Goal: Task Accomplishment & Management: Manage account settings

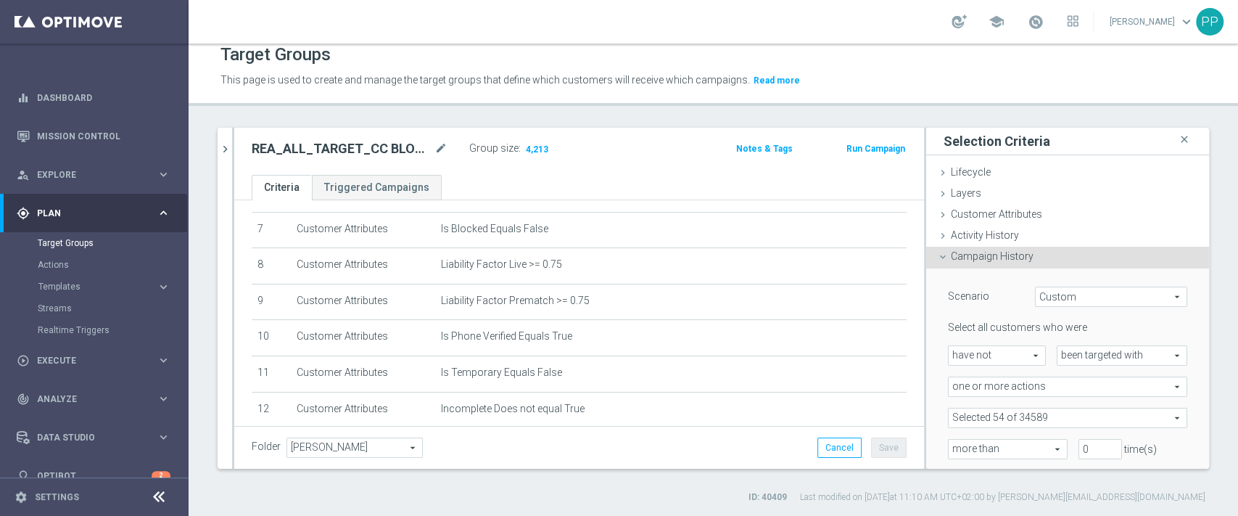
click at [856, 94] on header "Target Groups This page is used to create and manage the target groups that def…" at bounding box center [713, 69] width 1049 height 74
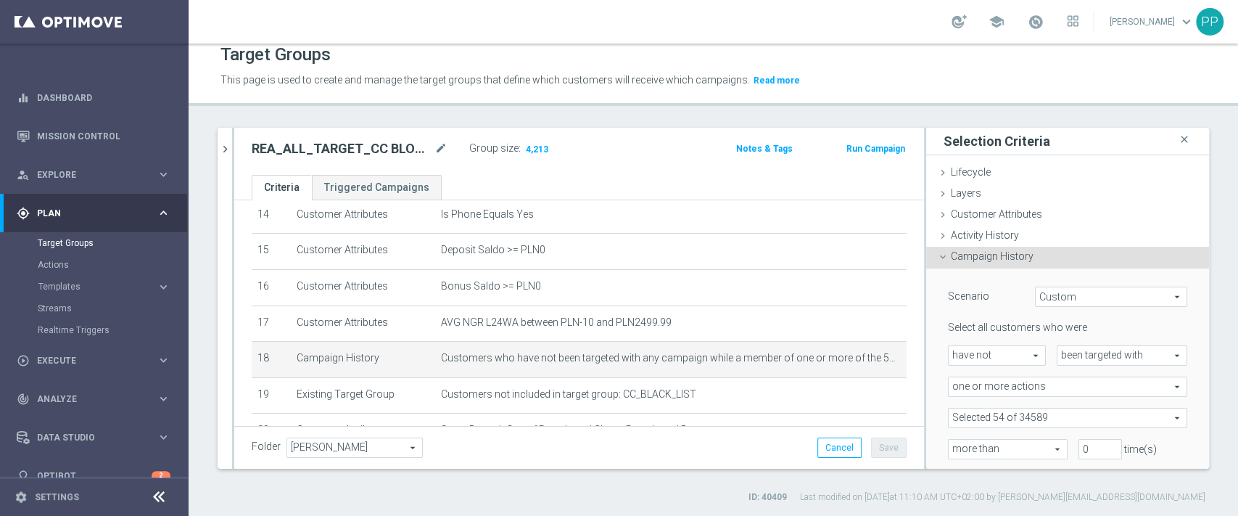
scroll to position [642, 0]
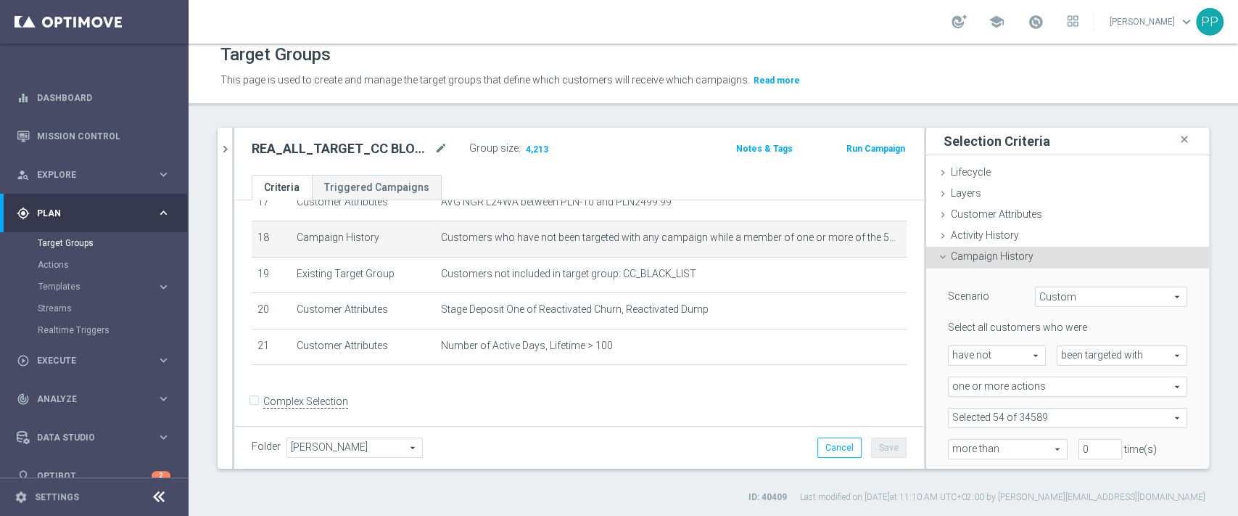
click at [83, 270] on div "Actions" at bounding box center [112, 265] width 149 height 22
click at [76, 264] on link "Actions" at bounding box center [94, 265] width 113 height 12
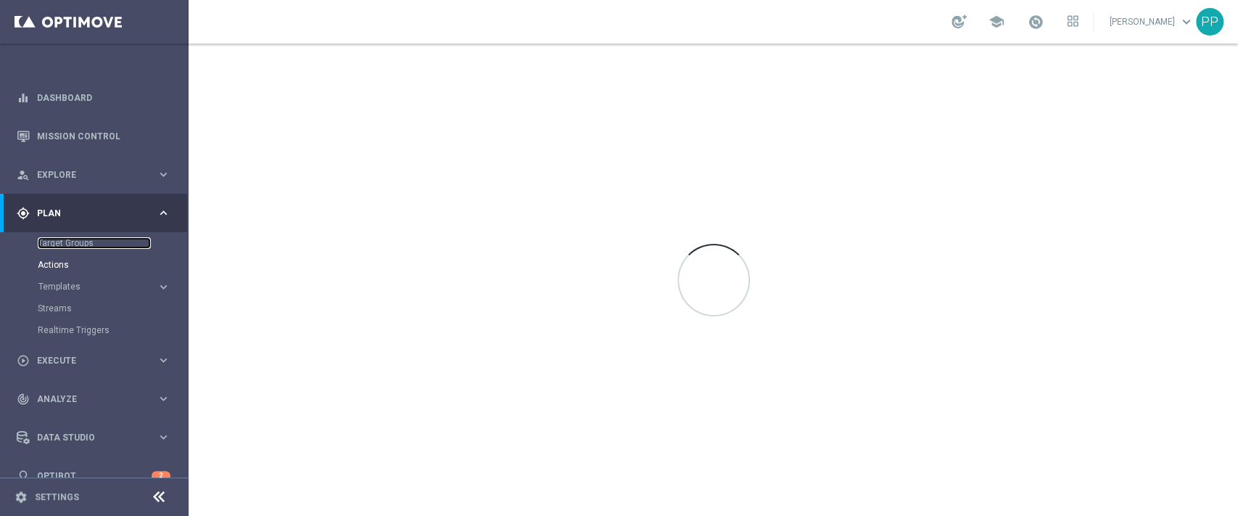
click at [81, 241] on link "Target Groups" at bounding box center [94, 243] width 113 height 12
click at [79, 245] on link "Target Groups" at bounding box center [94, 243] width 113 height 12
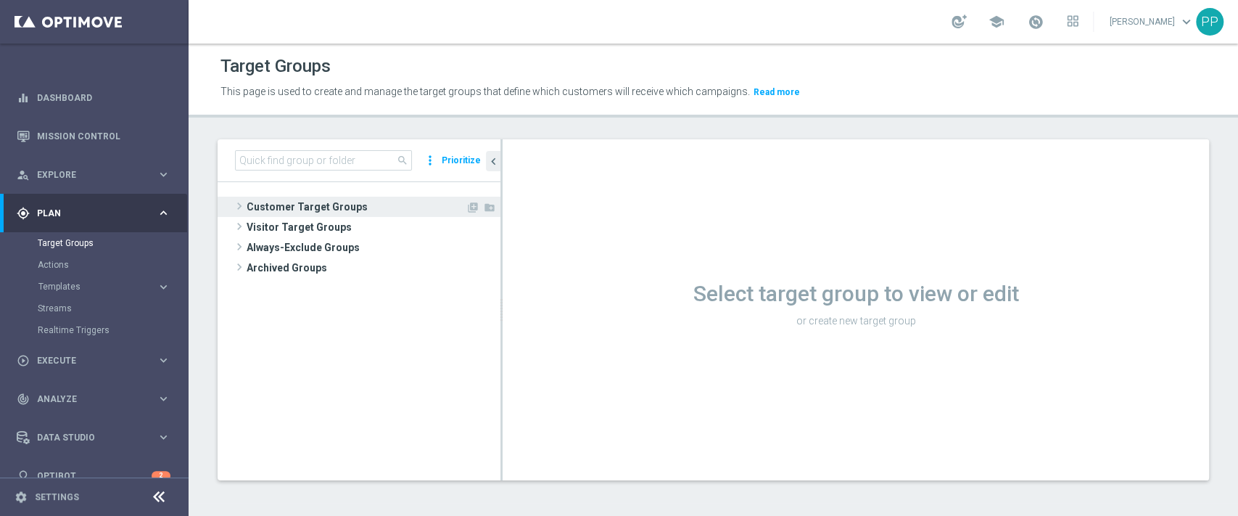
click at [334, 201] on span "Customer Target Groups" at bounding box center [356, 207] width 219 height 20
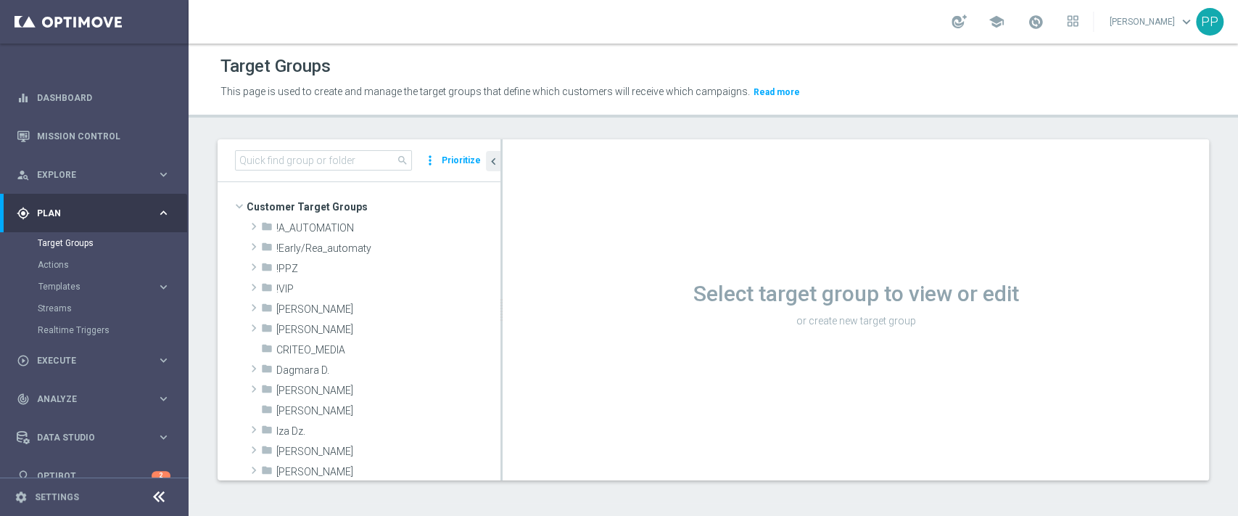
scroll to position [386, 0]
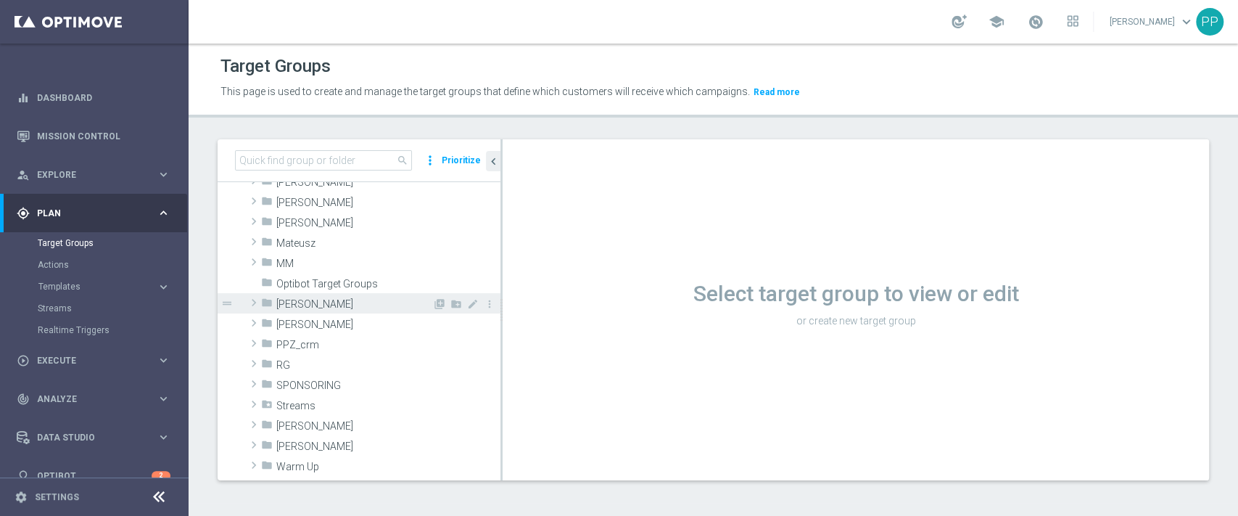
click at [357, 302] on span "[PERSON_NAME]" at bounding box center [354, 304] width 156 height 12
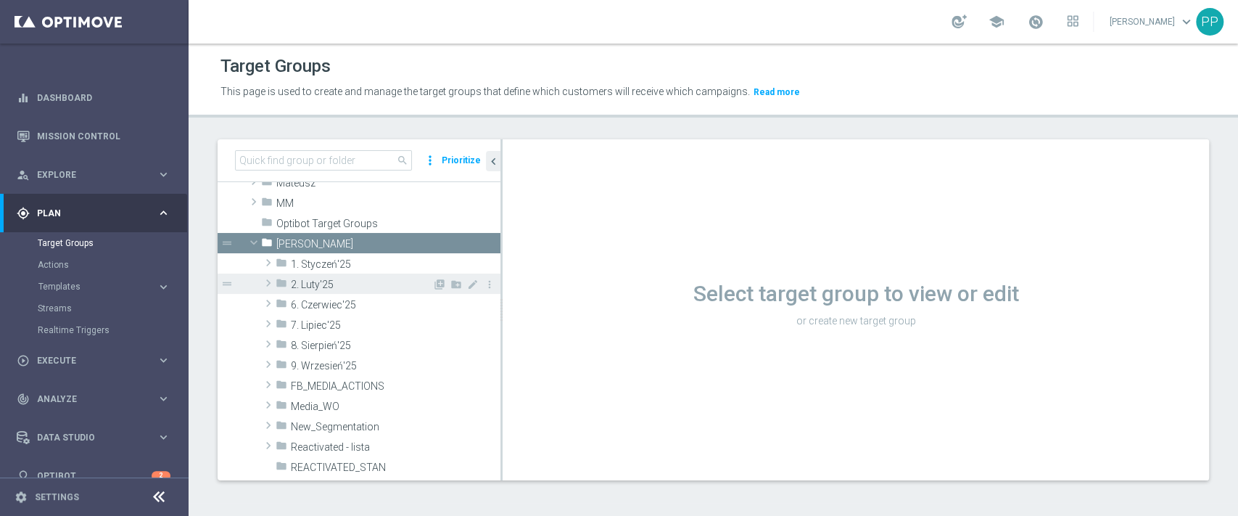
scroll to position [483, 0]
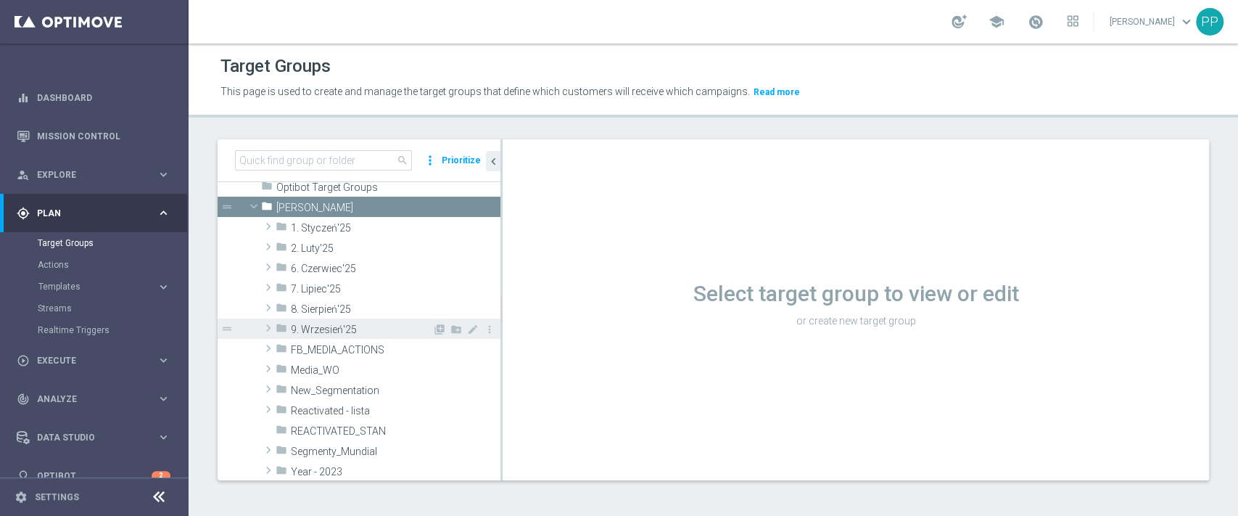
click at [358, 323] on span "9. Wrzesień'25" at bounding box center [361, 329] width 141 height 12
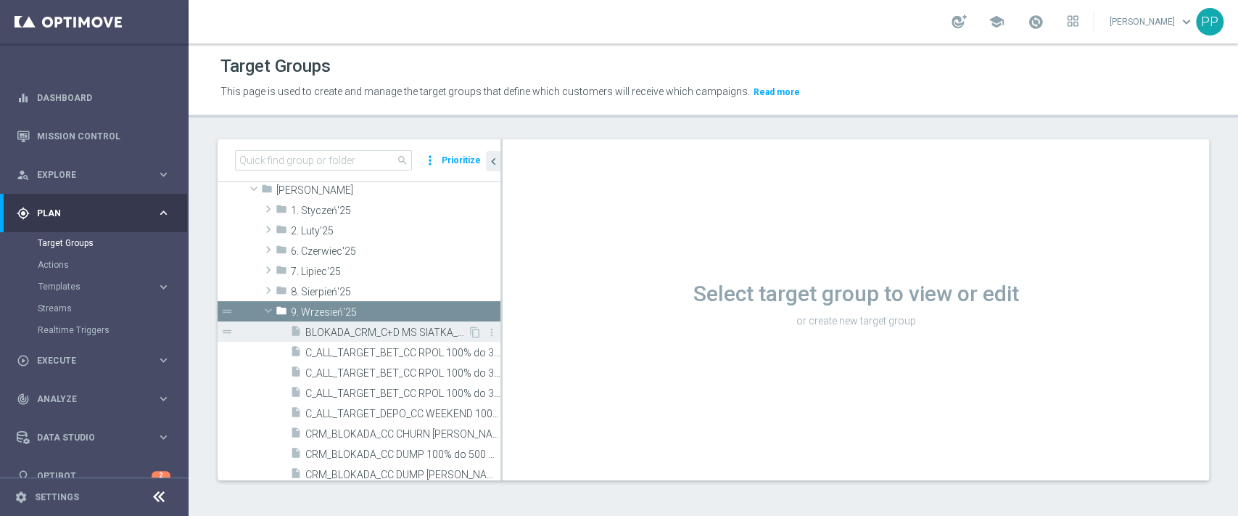
scroll to position [677, 0]
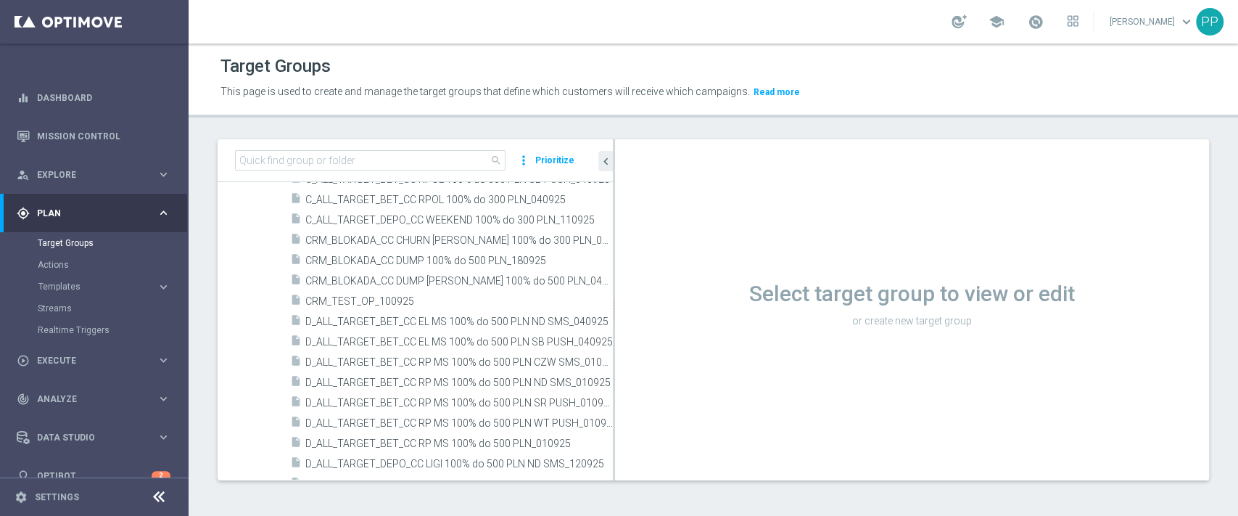
drag, startPoint x: 500, startPoint y: 315, endPoint x: 710, endPoint y: 312, distance: 209.6
click at [710, 312] on as-split "search more_vert Prioritize Customer Target Groups library_add create_new_folder" at bounding box center [713, 309] width 991 height 341
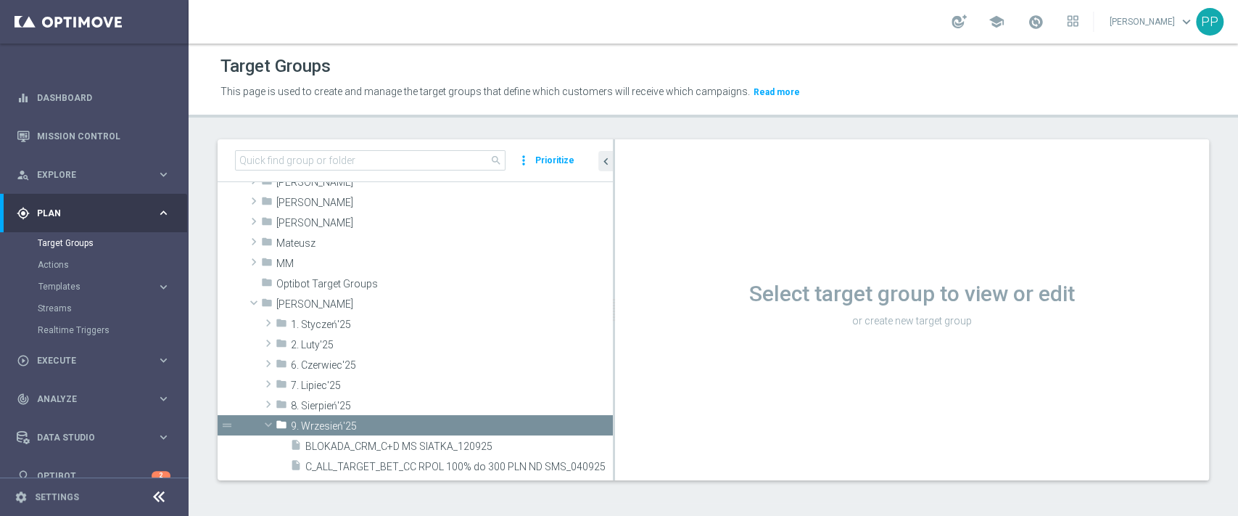
scroll to position [580, 0]
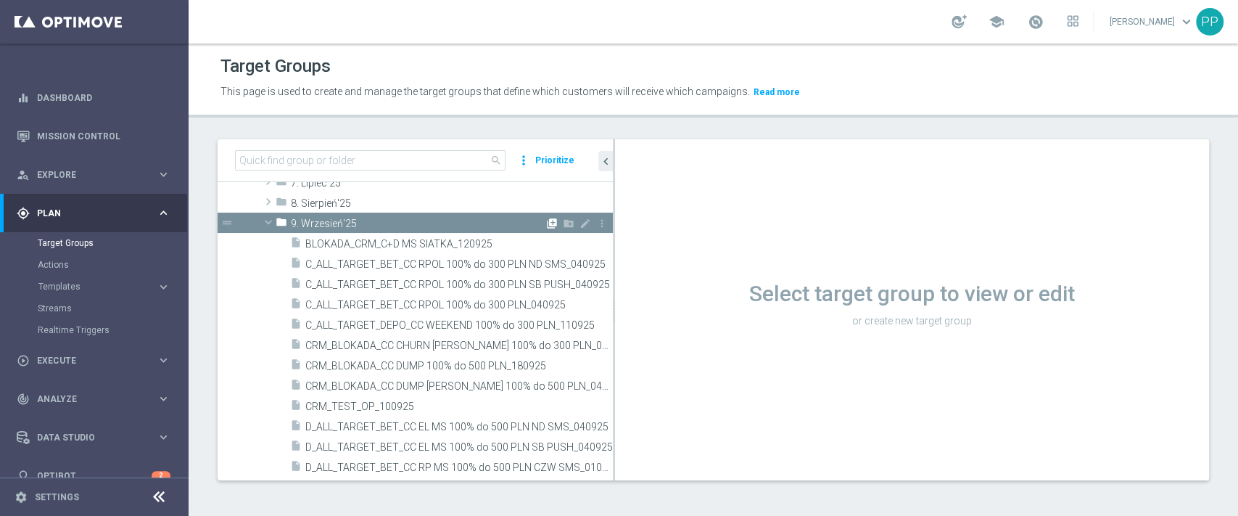
click at [546, 226] on icon "library_add" at bounding box center [552, 224] width 12 height 12
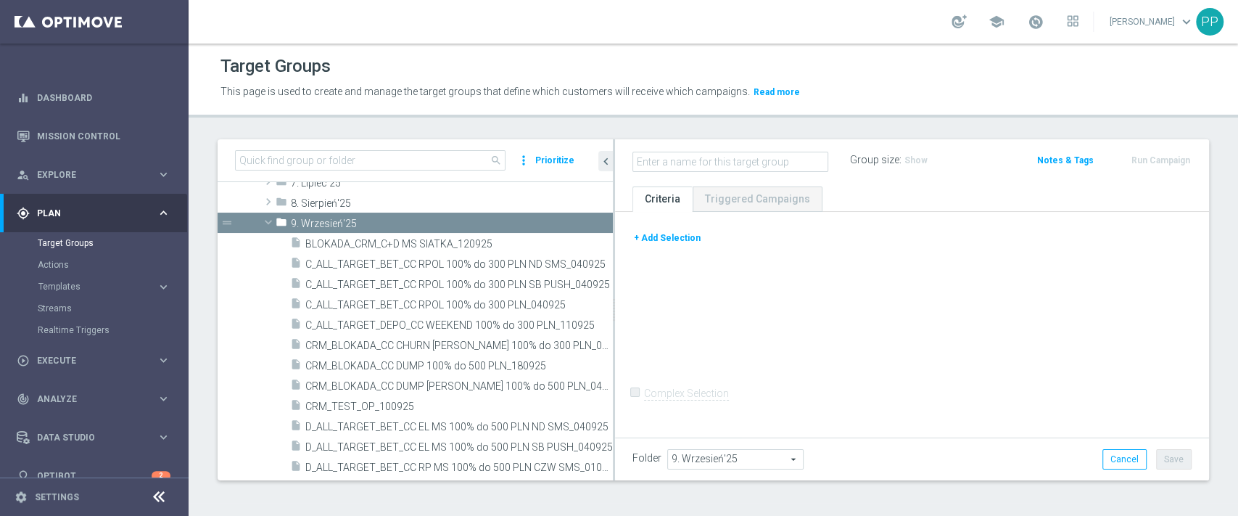
click at [648, 233] on button "+ Add Selection" at bounding box center [667, 238] width 70 height 16
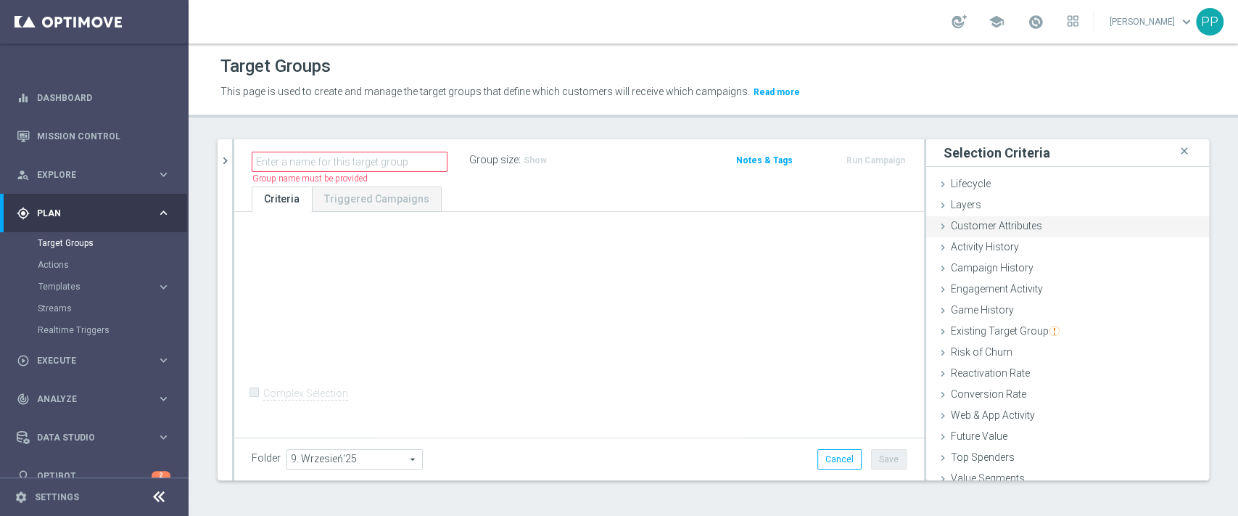
click at [1048, 223] on div "Customer Attributes done" at bounding box center [1067, 227] width 283 height 22
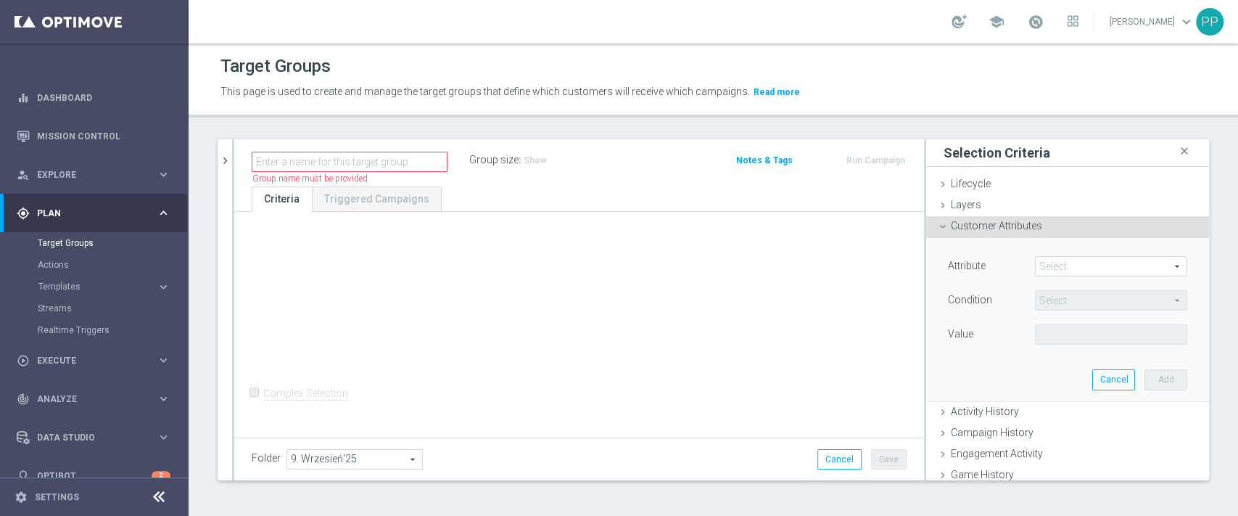
click at [1080, 264] on span at bounding box center [1110, 266] width 151 height 19
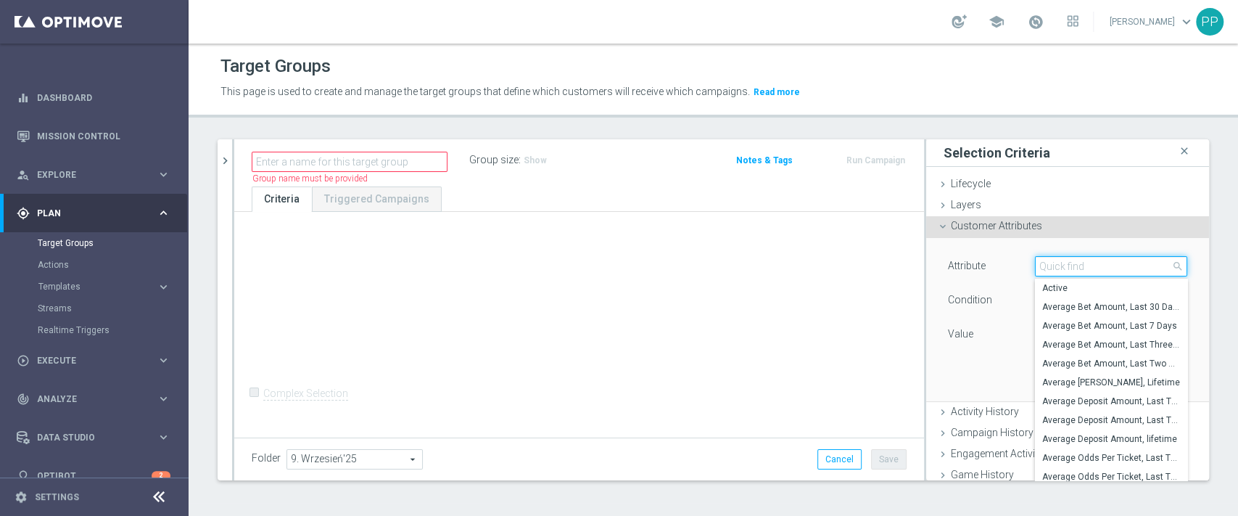
click at [1080, 266] on input "search" at bounding box center [1111, 266] width 152 height 20
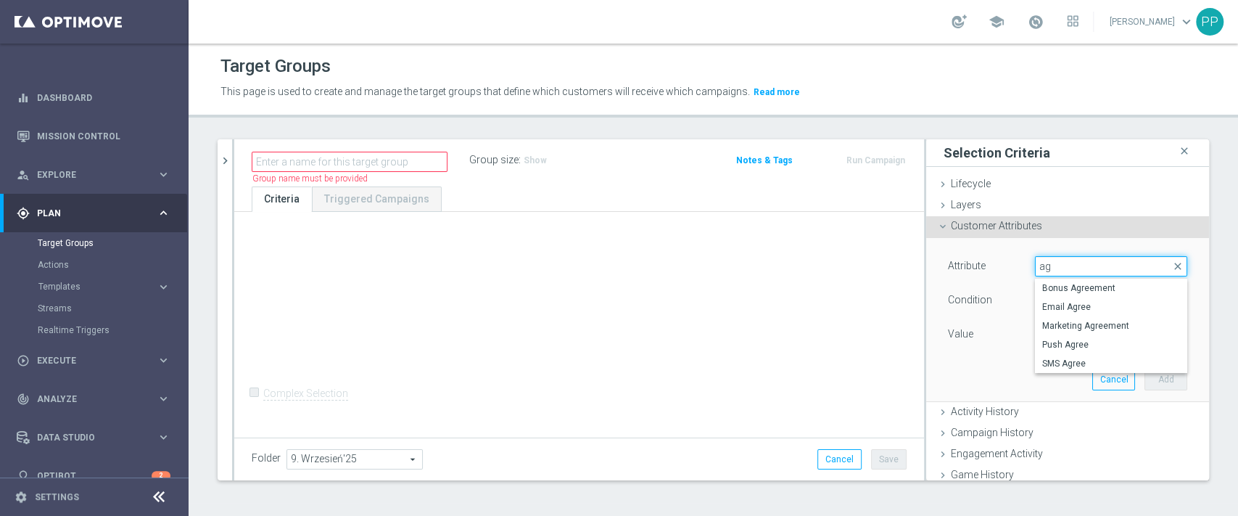
type input "a"
type input "p"
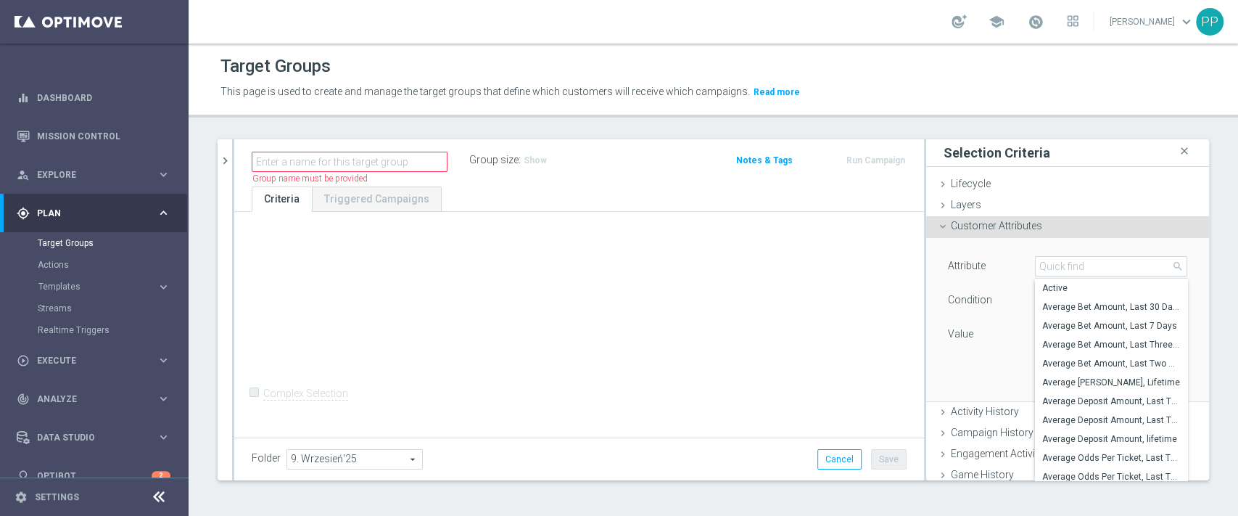
click at [724, 367] on div "+ Add Selection Complex Selection Invalid Expression" at bounding box center [579, 323] width 690 height 223
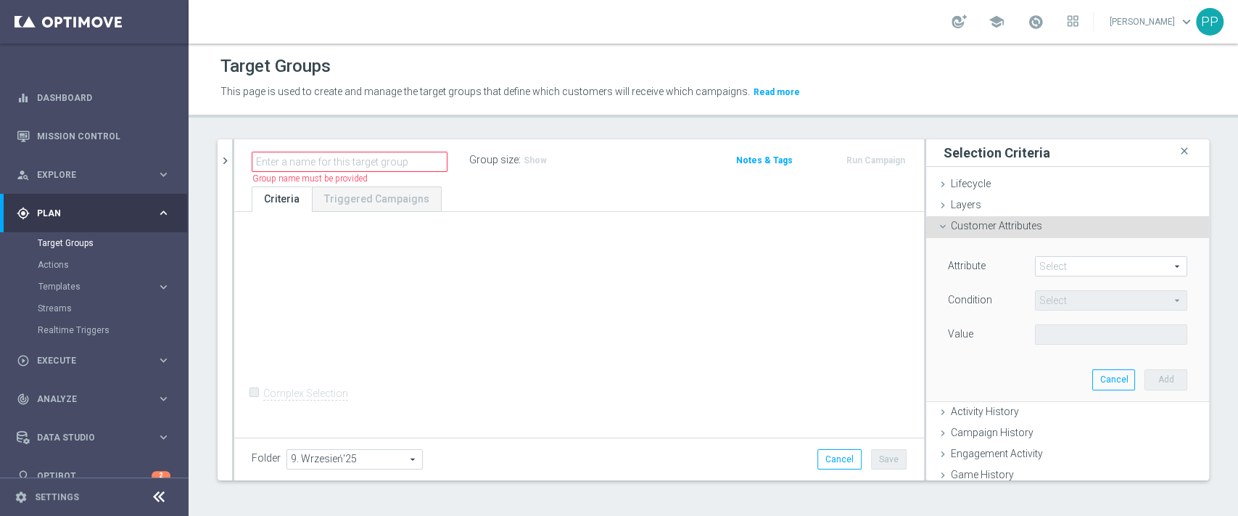
drag, startPoint x: 1076, startPoint y: 278, endPoint x: 1073, endPoint y: 270, distance: 7.8
click at [1076, 276] on div "Attribute Select arrow_drop_down search" at bounding box center [1067, 267] width 261 height 23
click at [1068, 265] on span at bounding box center [1110, 266] width 151 height 19
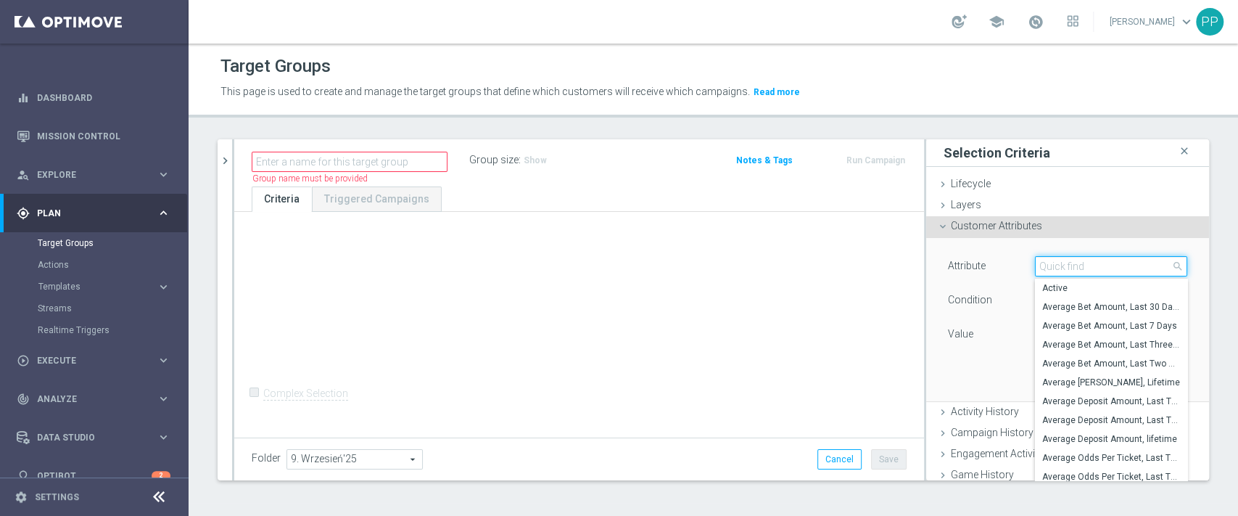
click at [1072, 268] on input "search" at bounding box center [1111, 266] width 152 height 20
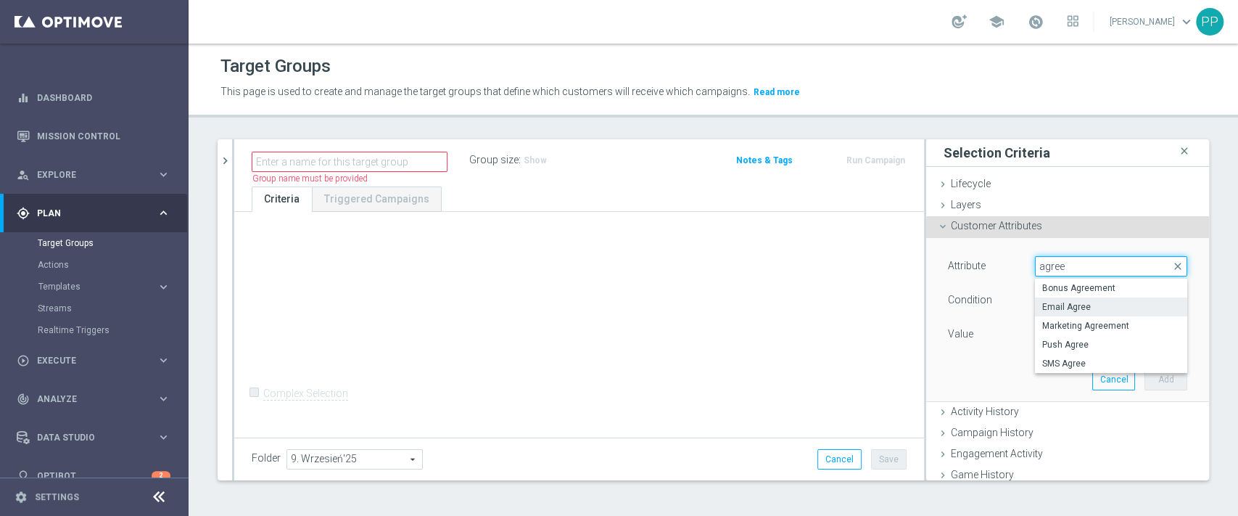
type input "agree"
click at [1066, 311] on span "Email Agree" at bounding box center [1111, 307] width 138 height 12
type input "Email Agree"
type input "Equals"
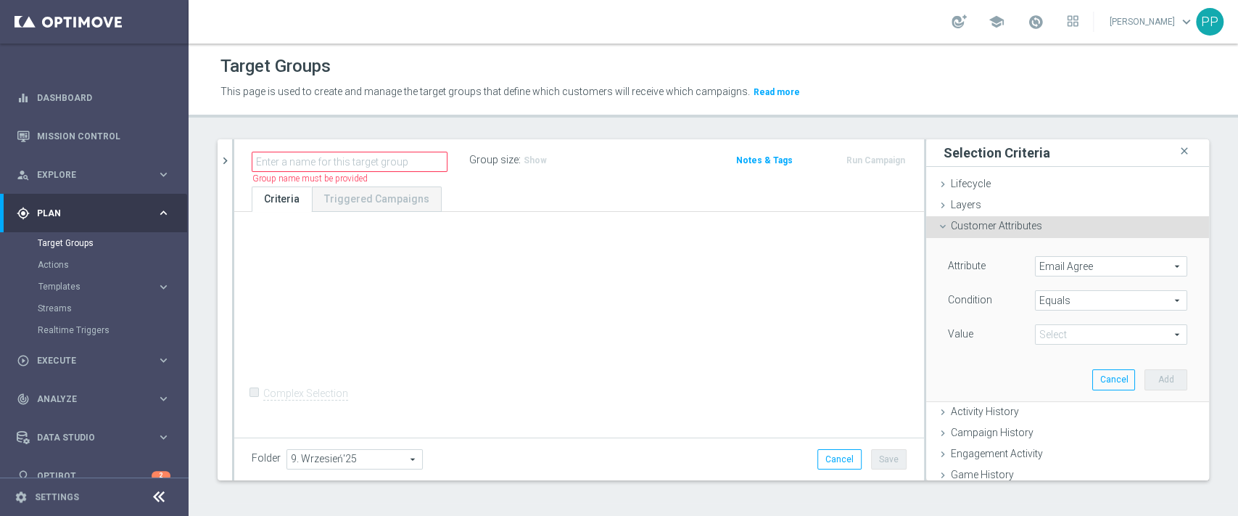
click at [1051, 337] on span at bounding box center [1110, 334] width 151 height 19
click at [1053, 373] on span "TRUE" at bounding box center [1111, 375] width 138 height 12
type input "TRUE"
click at [1144, 373] on button "Add" at bounding box center [1165, 379] width 43 height 20
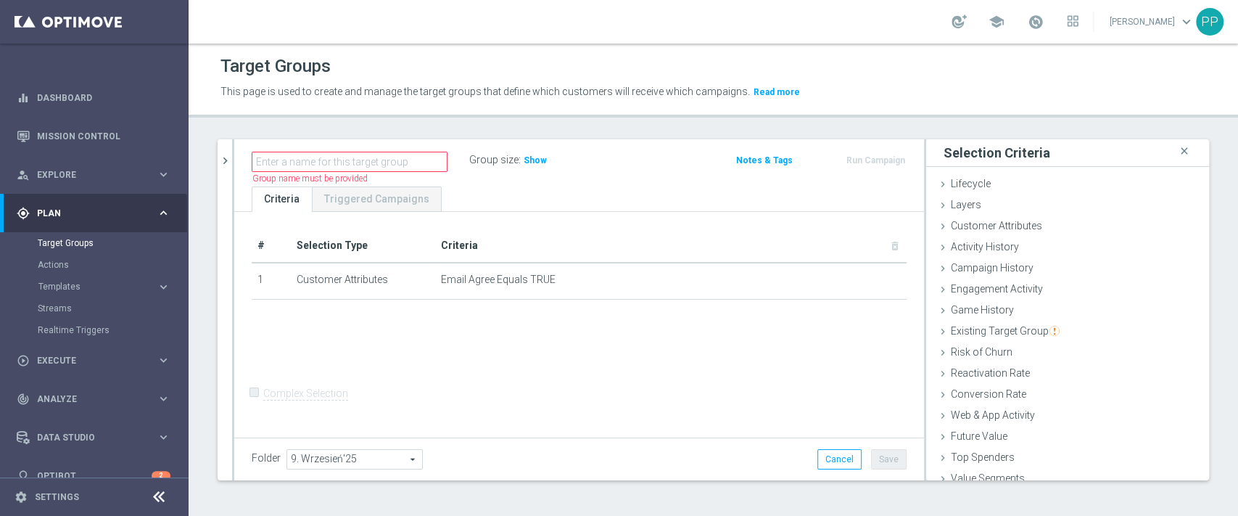
click at [1143, 27] on link "Patryk Przybolewski keyboard_arrow_down" at bounding box center [1152, 22] width 88 height 22
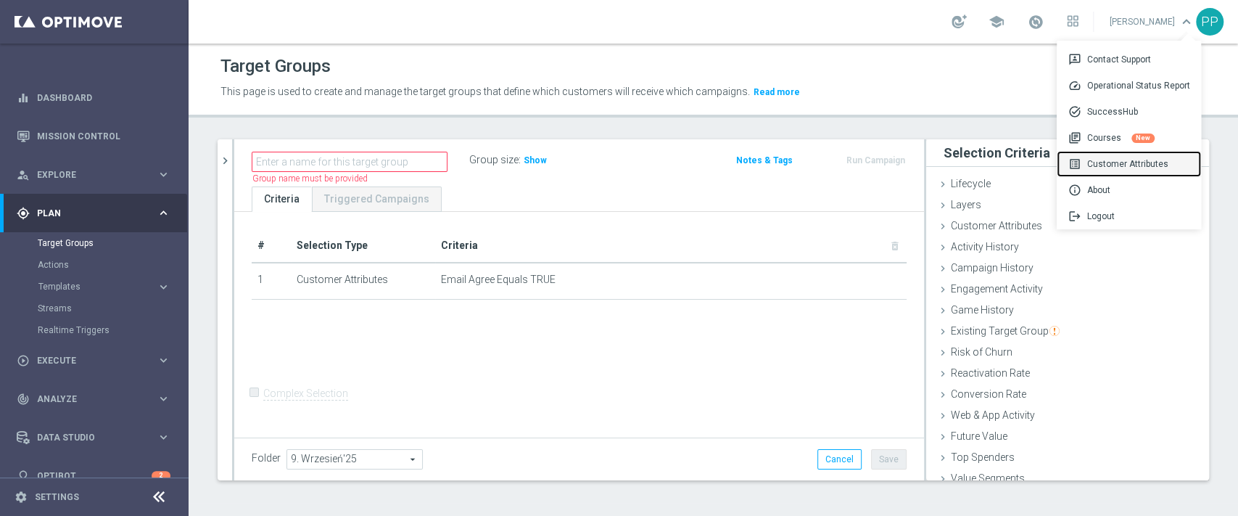
click at [1139, 162] on div "list_alt Customer Attributes" at bounding box center [1128, 164] width 144 height 26
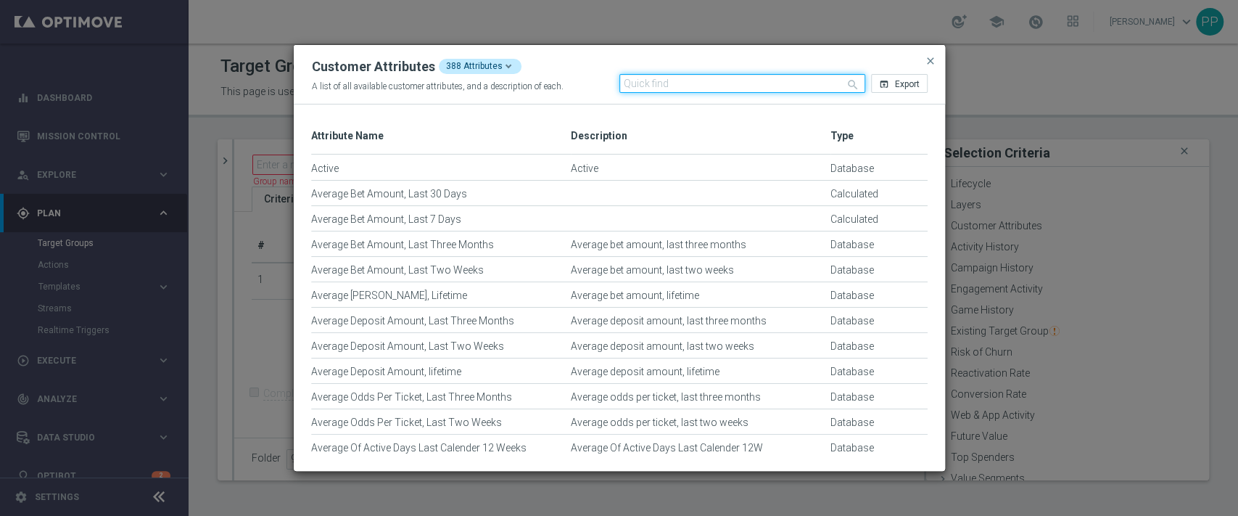
click at [690, 83] on input "text" at bounding box center [742, 83] width 246 height 19
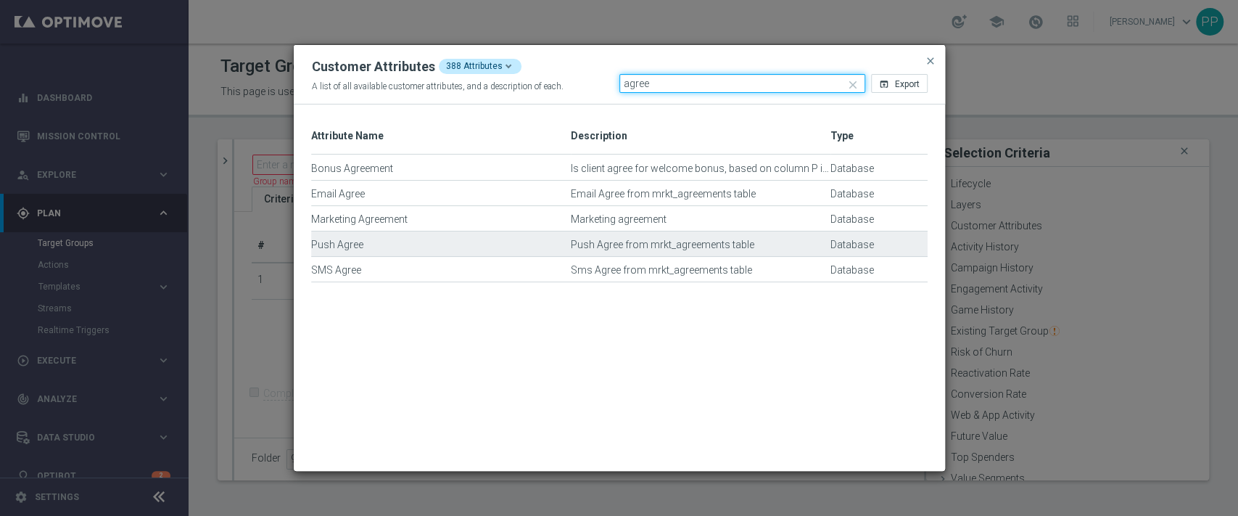
type input "agree"
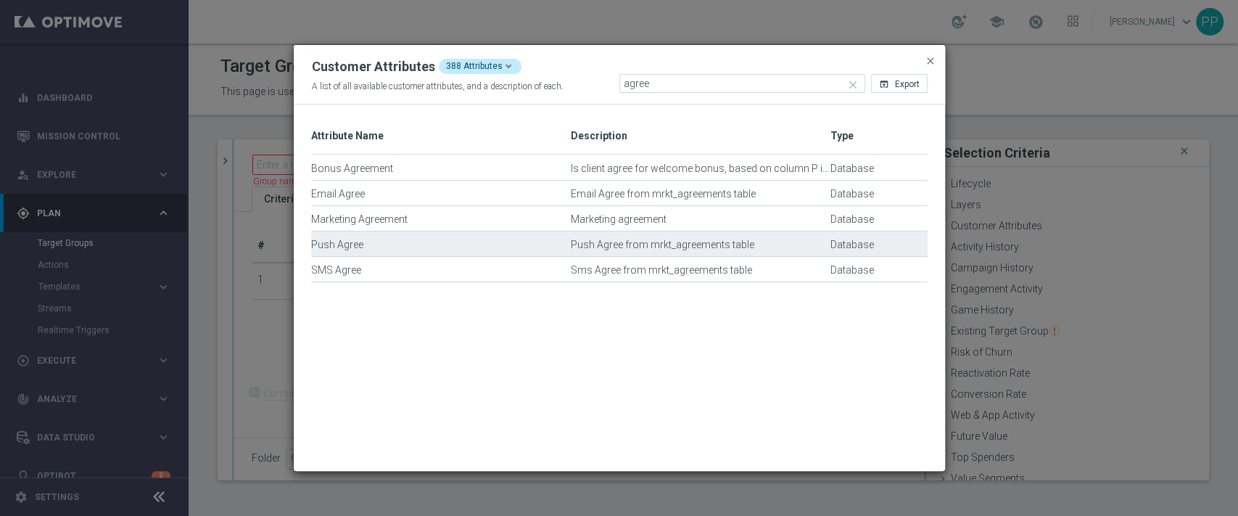
click at [645, 243] on div "Push Agree from mrkt_agreements table" at bounding box center [701, 251] width 260 height 25
click at [648, 244] on div "Push Agree from mrkt_agreements table" at bounding box center [701, 251] width 260 height 25
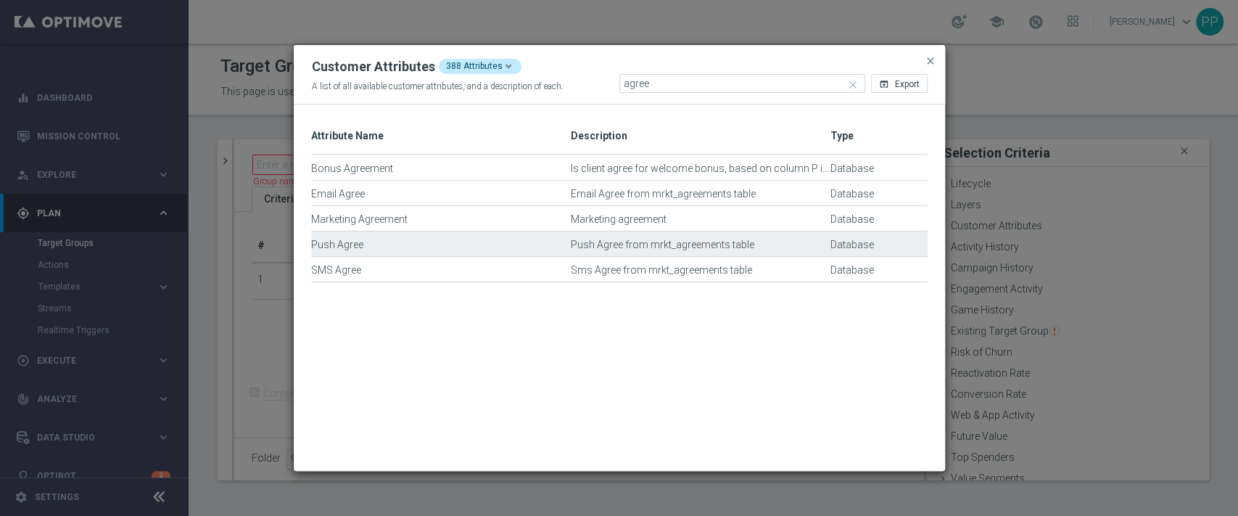
click at [648, 244] on div "Push Agree from mrkt_agreements table" at bounding box center [701, 251] width 260 height 25
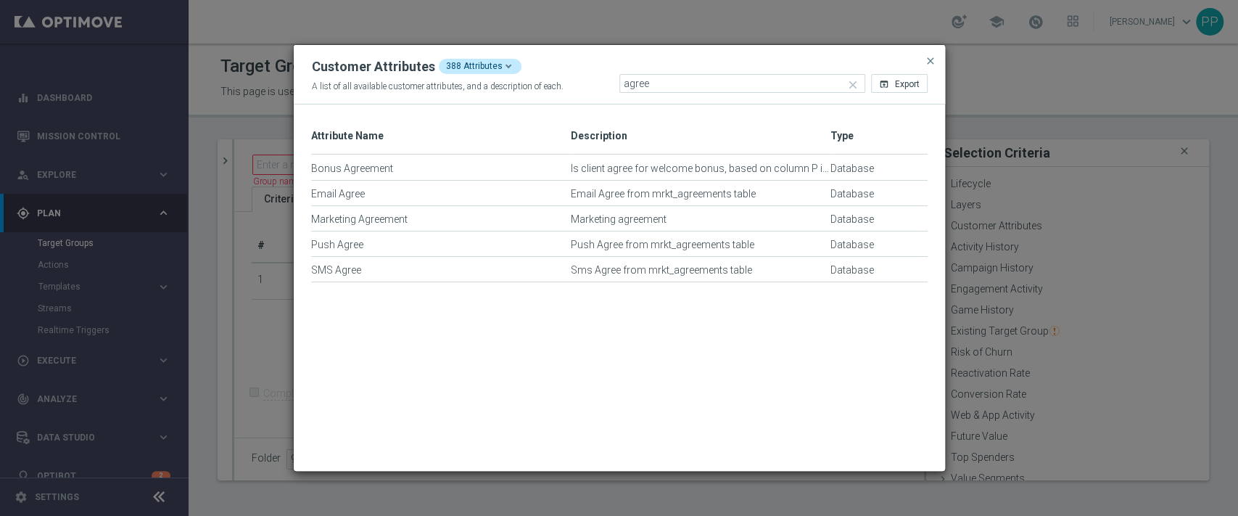
click at [248, 349] on modal-container "Customer Attributes 388 Attributes A list of all available customer attributes,…" at bounding box center [619, 258] width 1238 height 516
click at [929, 54] on button "close" at bounding box center [930, 60] width 15 height 17
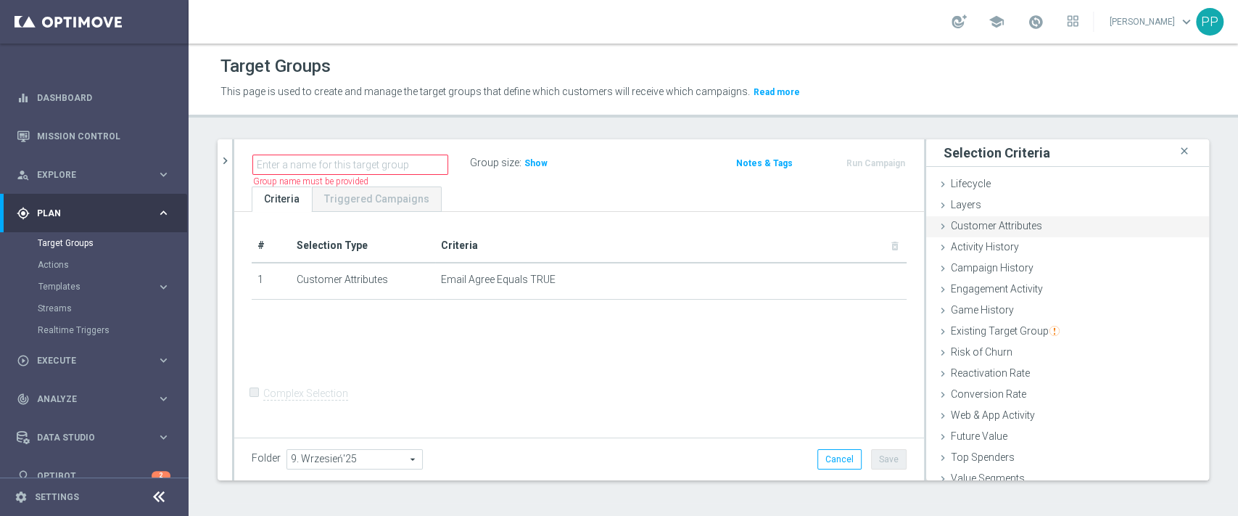
click at [985, 232] on div "Customer Attributes done selection saved" at bounding box center [1067, 227] width 283 height 22
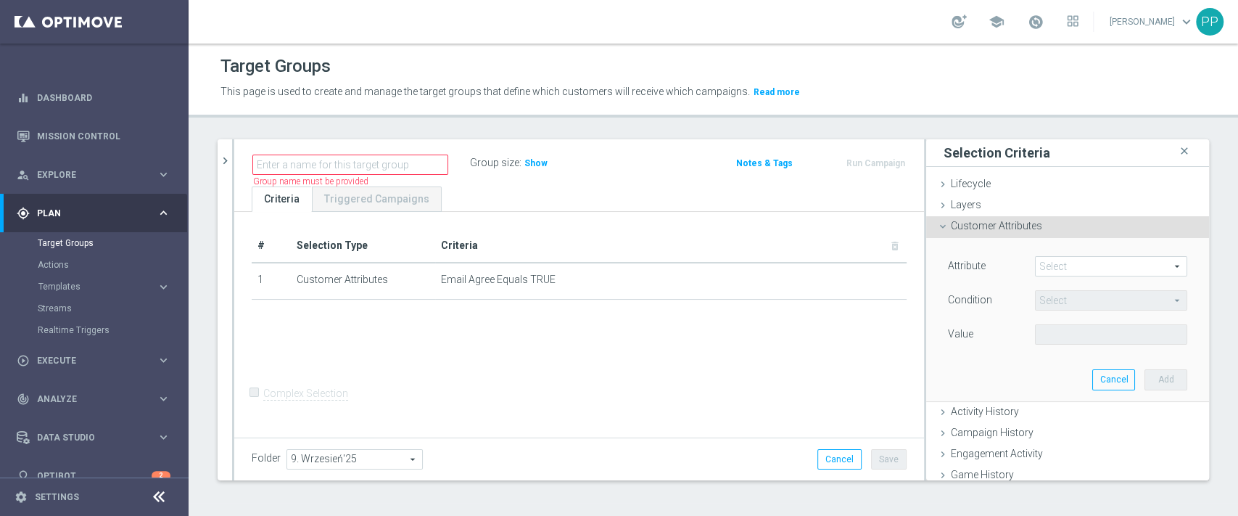
click at [1035, 262] on span at bounding box center [1110, 266] width 151 height 19
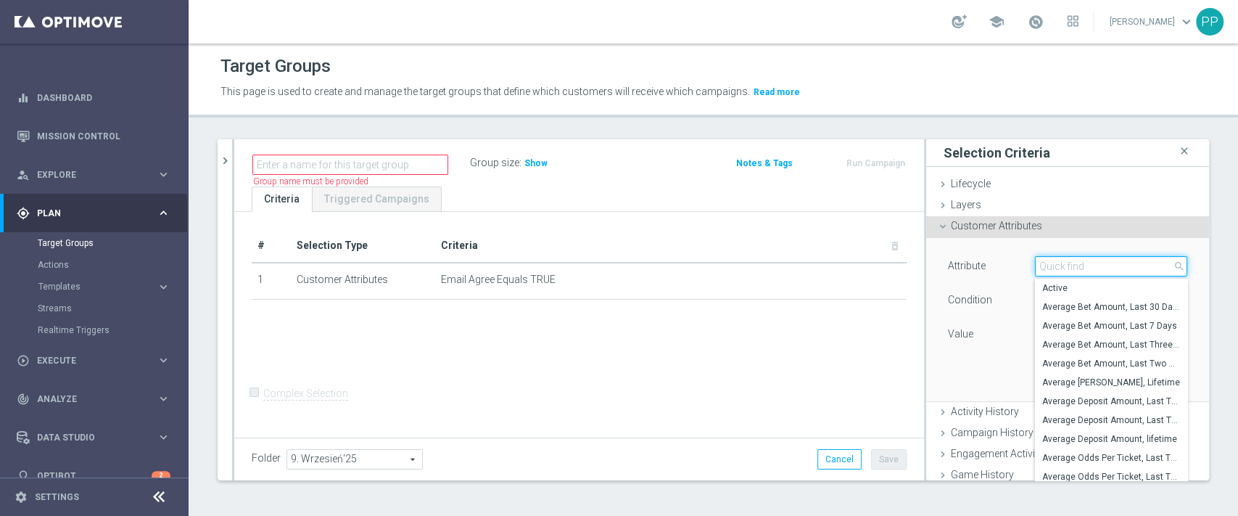
click at [1035, 262] on input "search" at bounding box center [1111, 266] width 152 height 20
type input "b"
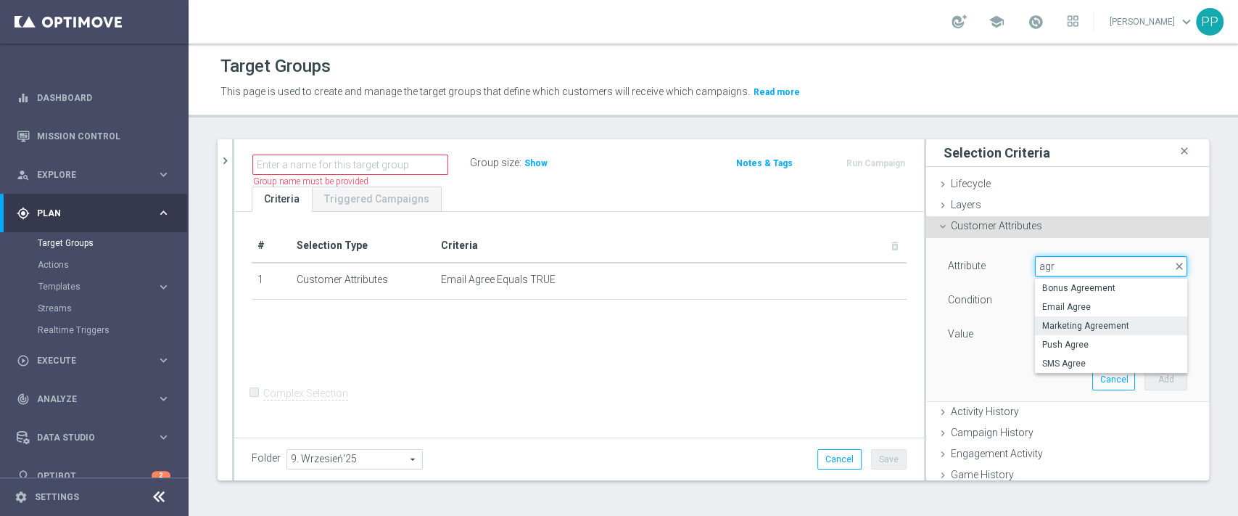
type input "agr"
click at [1085, 327] on span "Marketing Agreement" at bounding box center [1111, 326] width 138 height 12
type input "Marketing Agreement"
type input "Equals"
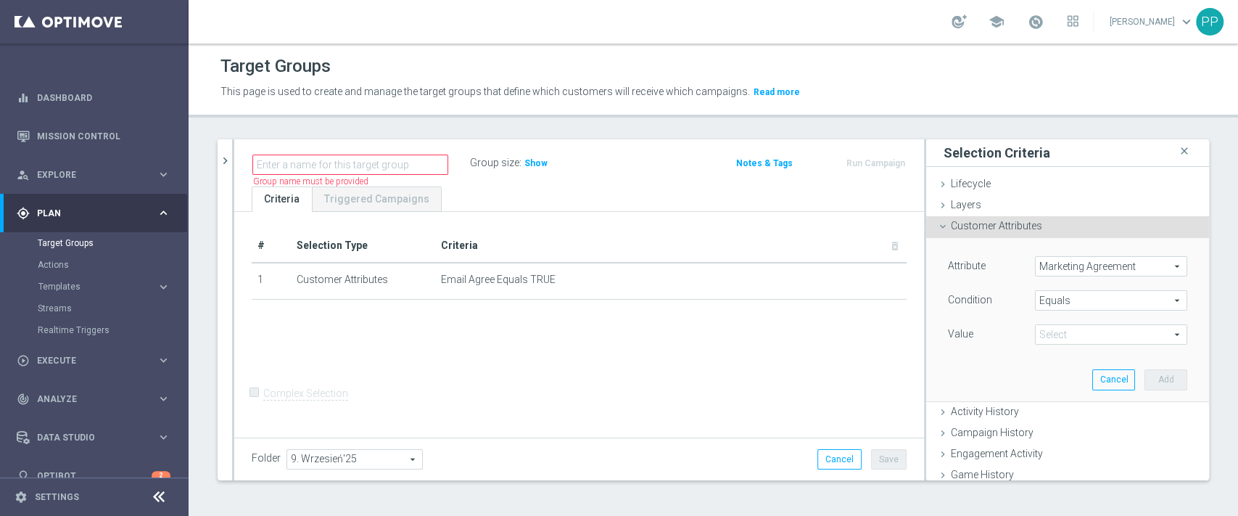
click at [1093, 339] on span at bounding box center [1110, 334] width 151 height 19
click at [1089, 306] on span "Equals" at bounding box center [1110, 300] width 151 height 19
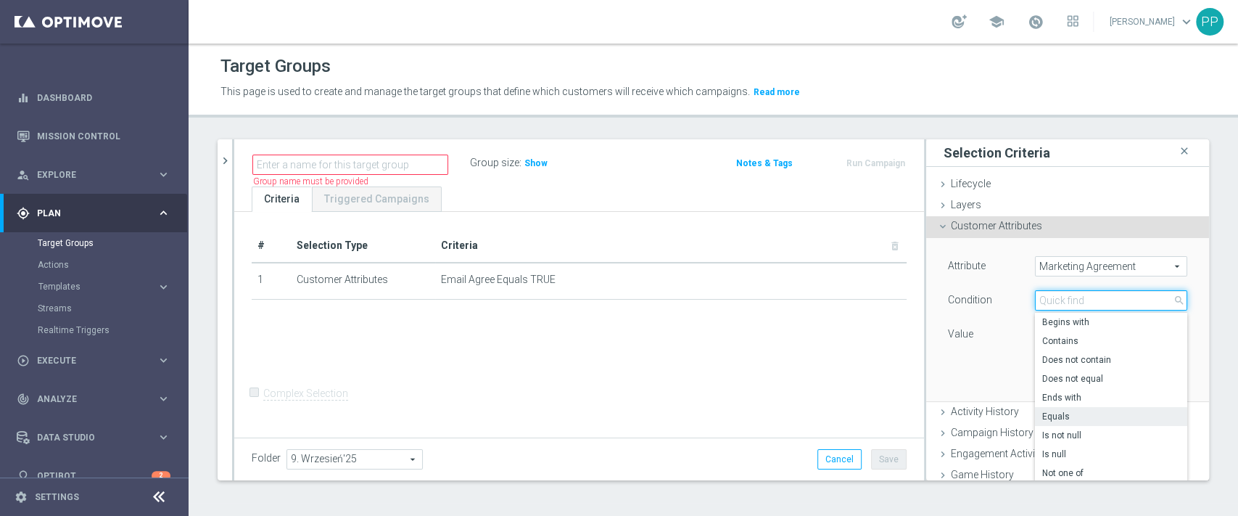
click at [1088, 305] on input "search" at bounding box center [1111, 300] width 152 height 20
drag, startPoint x: 975, startPoint y: 332, endPoint x: 973, endPoint y: 344, distance: 12.4
click at [975, 338] on div "Value" at bounding box center [980, 335] width 87 height 23
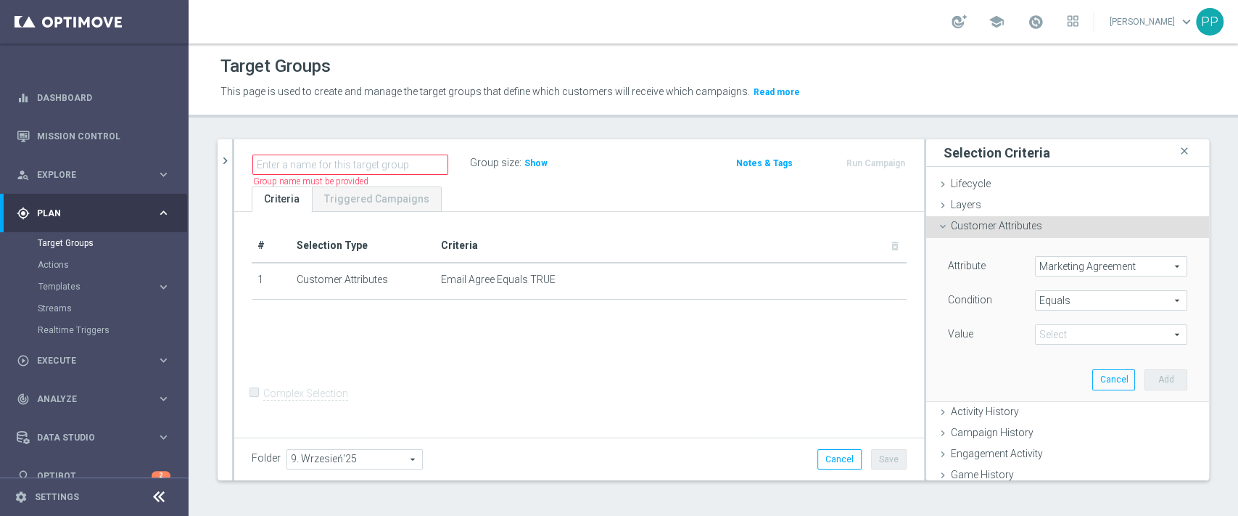
click at [1043, 336] on span at bounding box center [1110, 334] width 151 height 19
click at [1062, 372] on span "False" at bounding box center [1111, 375] width 138 height 12
click at [1057, 333] on span "False" at bounding box center [1110, 334] width 151 height 19
click at [1053, 384] on label "True" at bounding box center [1111, 393] width 152 height 19
type input "True"
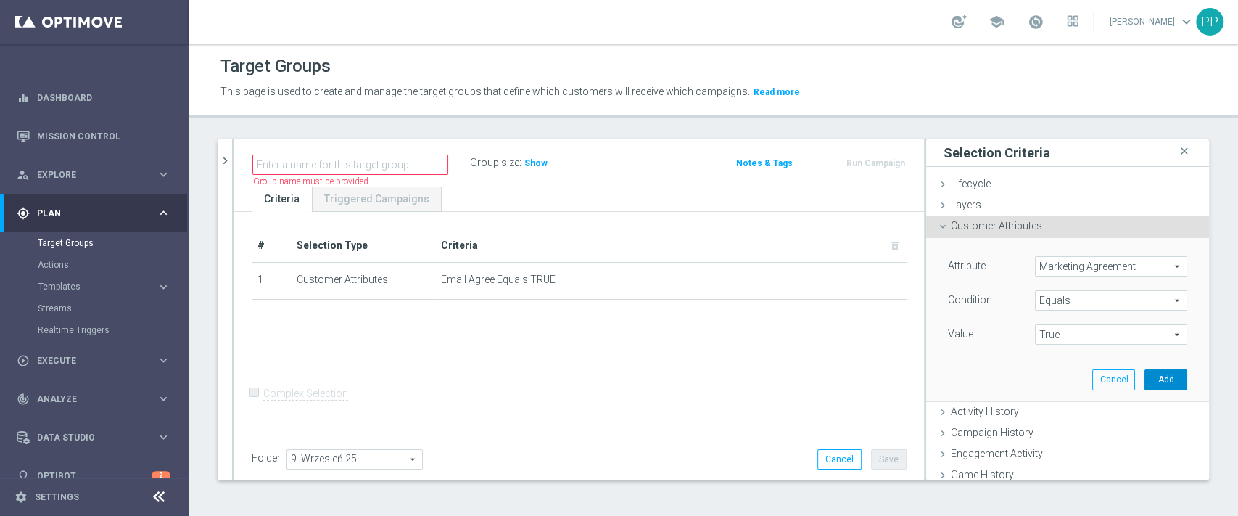
click at [1144, 384] on button "Add" at bounding box center [1165, 379] width 43 height 20
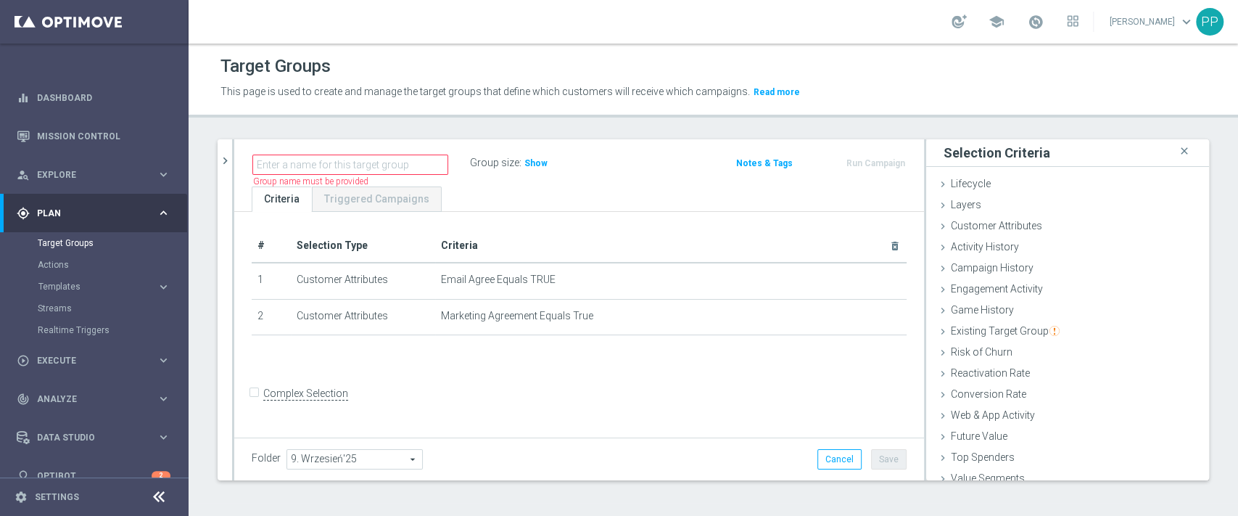
click at [1130, 24] on link "Patryk Przybolewski keyboard_arrow_down" at bounding box center [1152, 22] width 88 height 22
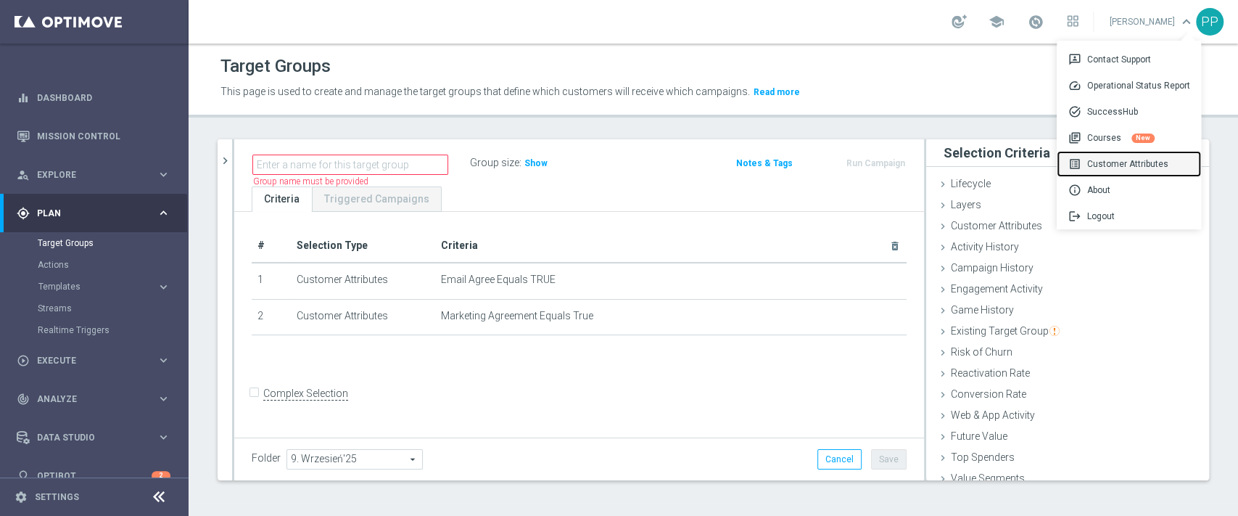
click at [1125, 160] on div "list_alt Customer Attributes" at bounding box center [1128, 164] width 144 height 26
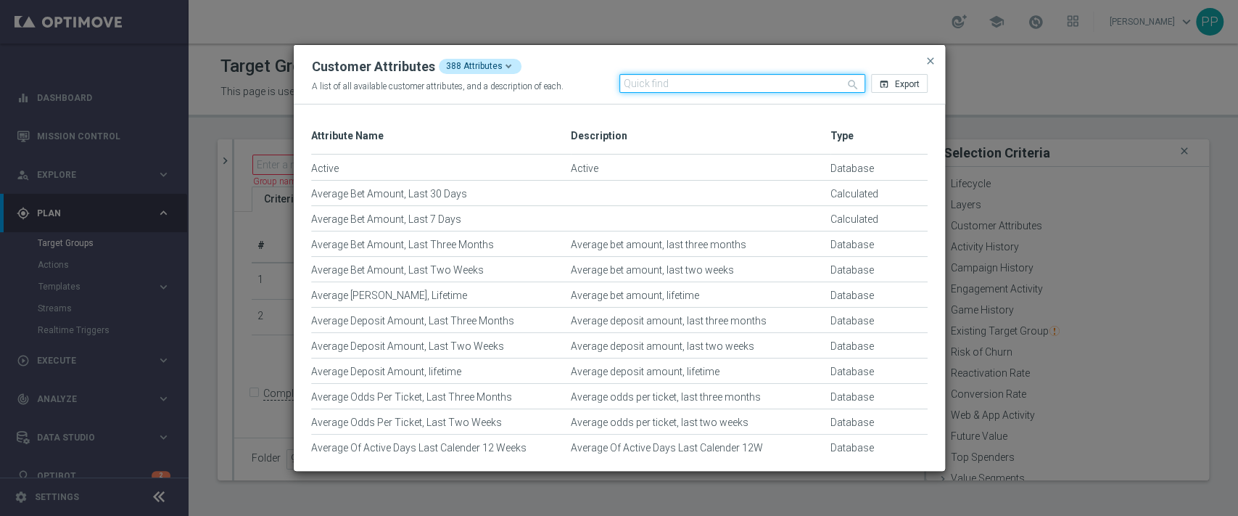
click at [683, 91] on input "text" at bounding box center [742, 83] width 246 height 19
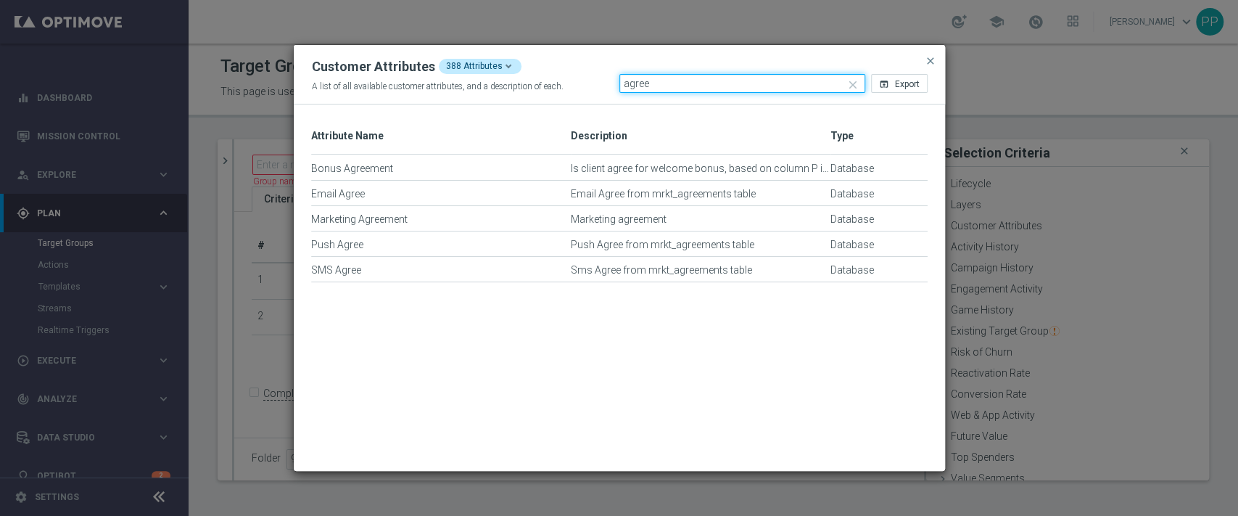
type input "agree"
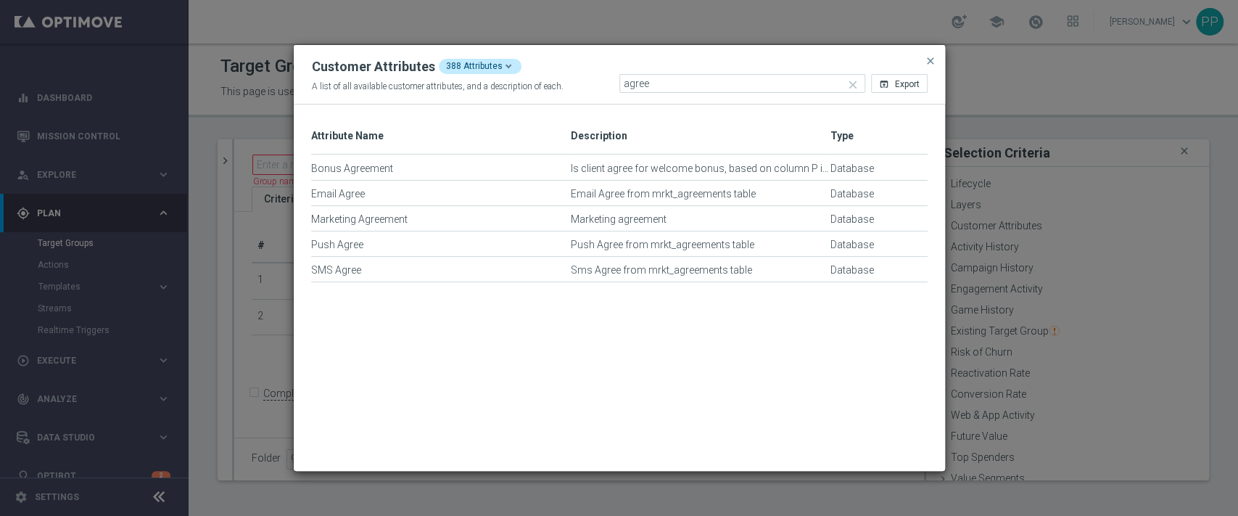
click at [690, 503] on modal-container "Customer Attributes 388 Attributes A list of all available customer attributes,…" at bounding box center [619, 258] width 1238 height 516
click at [832, 31] on modal-container "Customer Attributes 388 Attributes A list of all available customer attributes,…" at bounding box center [619, 258] width 1238 height 516
click at [932, 61] on span "close" at bounding box center [931, 61] width 12 height 12
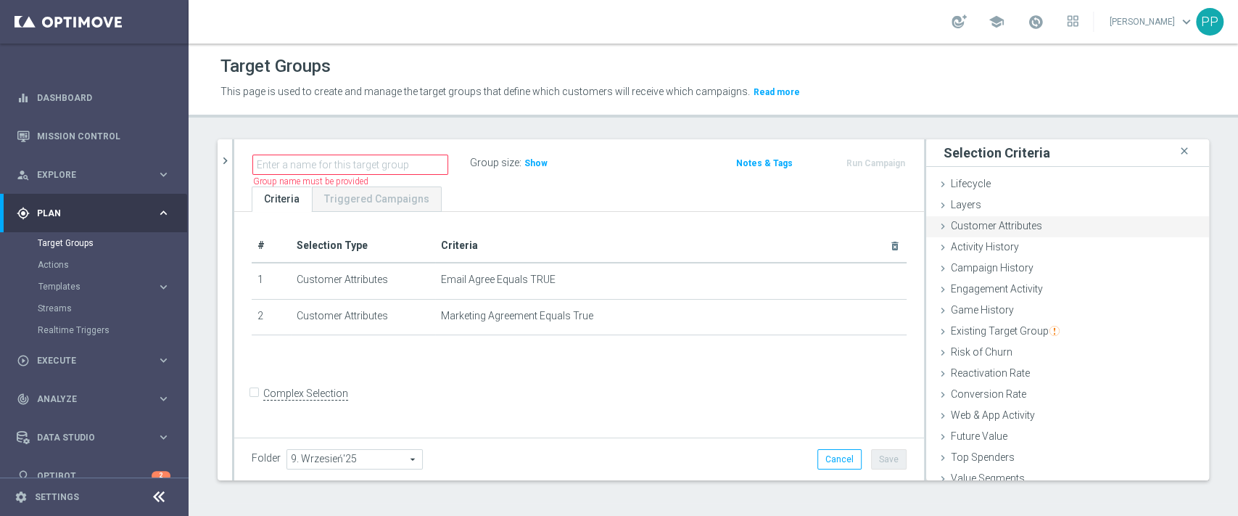
click at [985, 230] on span "Customer Attributes" at bounding box center [996, 226] width 91 height 12
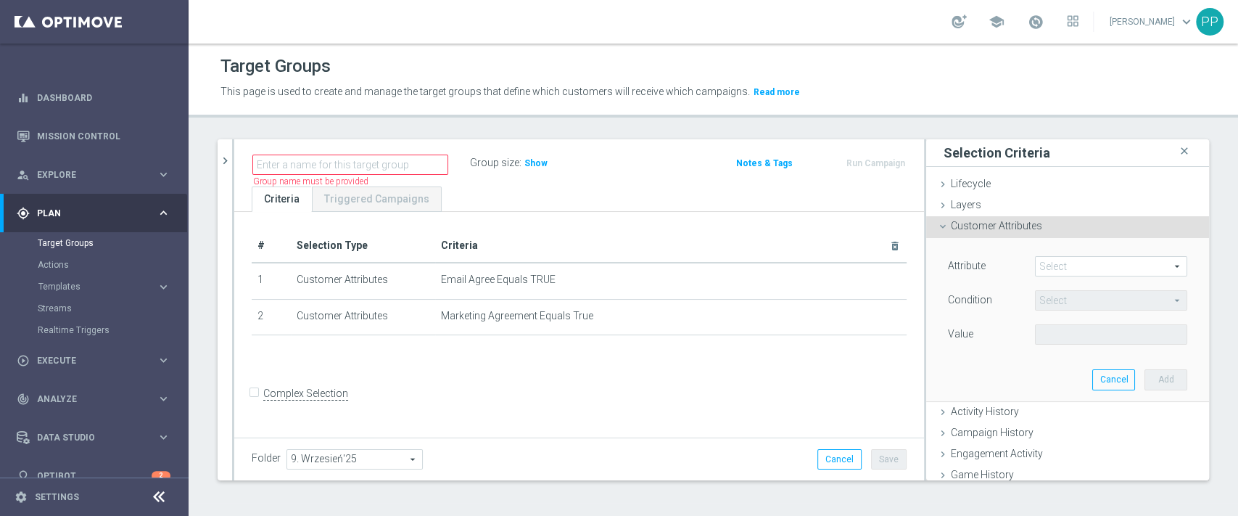
click at [1043, 260] on span at bounding box center [1110, 266] width 151 height 19
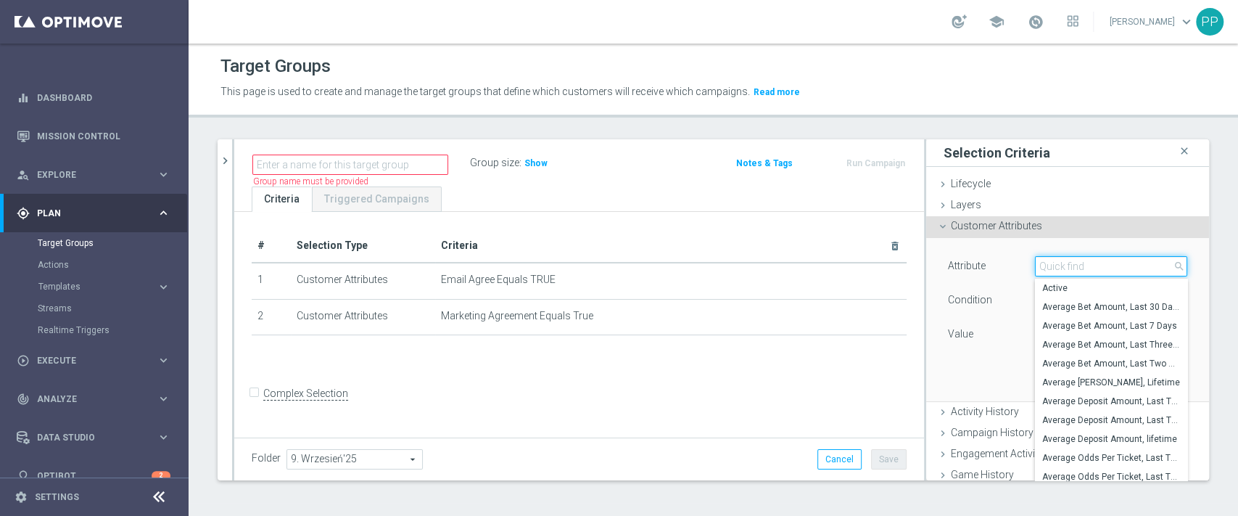
click at [1043, 260] on input "search" at bounding box center [1111, 266] width 152 height 20
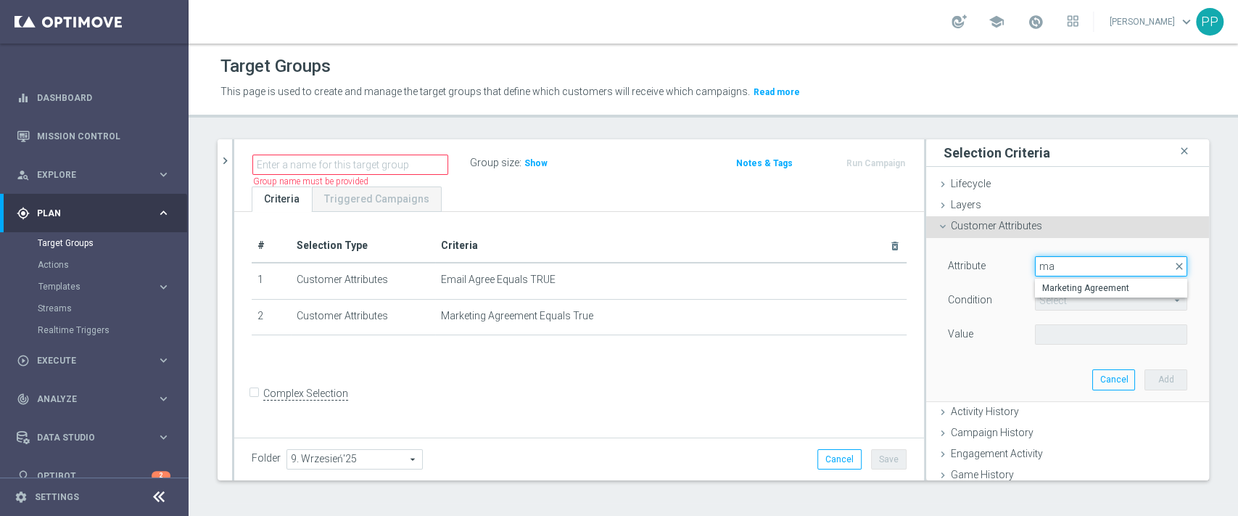
type input "m"
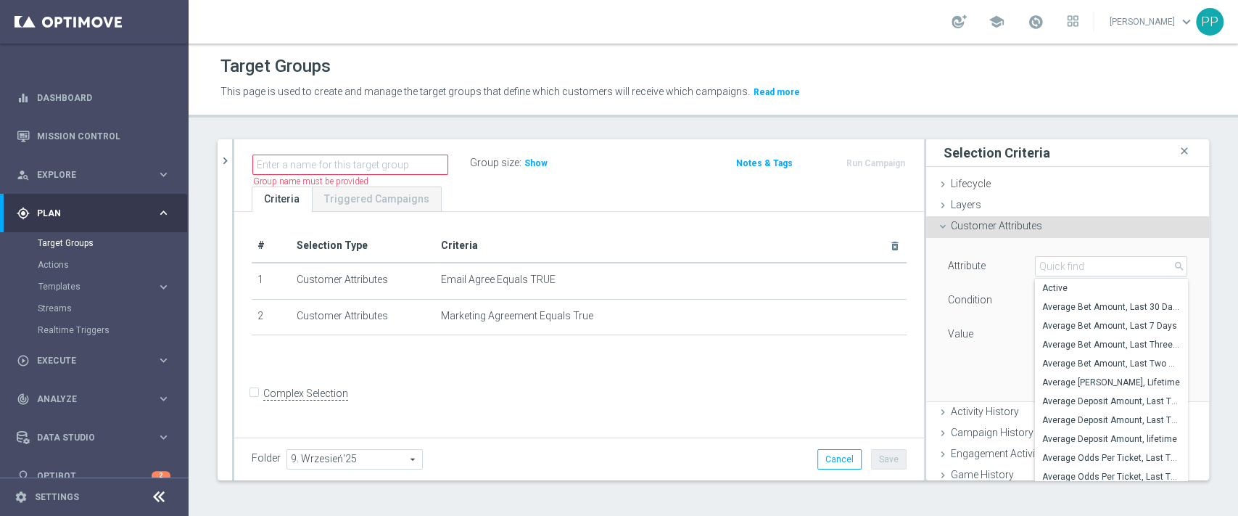
click at [532, 381] on div "# Selection Type Criteria delete_forever 1 Customer Attributes Email Agree Equa…" at bounding box center [579, 323] width 690 height 223
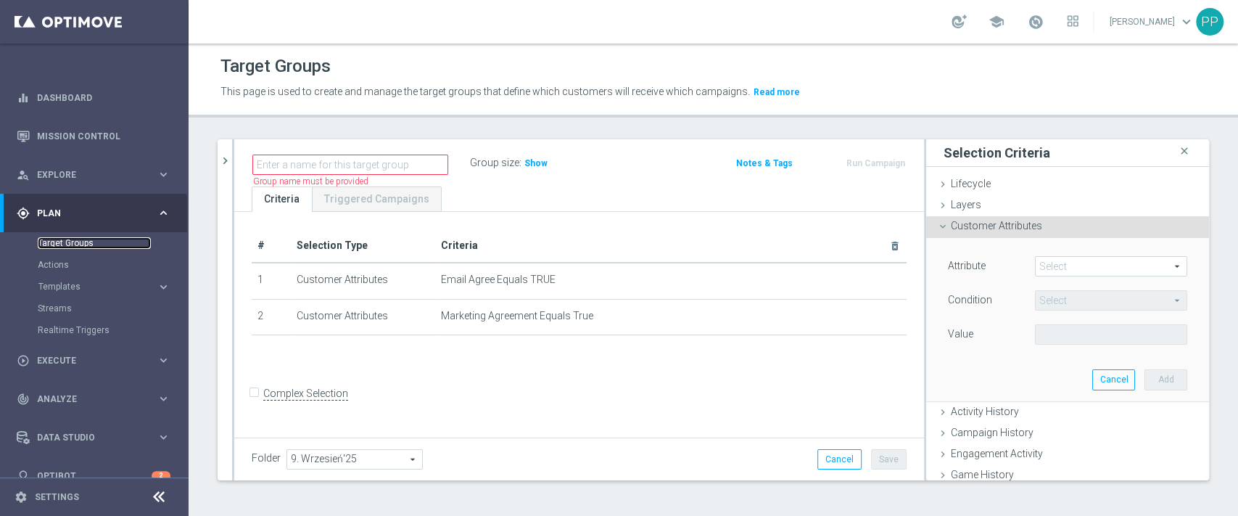
click at [93, 244] on link "Target Groups" at bounding box center [94, 243] width 113 height 12
click at [92, 244] on link "Target Groups" at bounding box center [94, 243] width 113 height 12
click at [818, 452] on button "Cancel" at bounding box center [839, 459] width 44 height 20
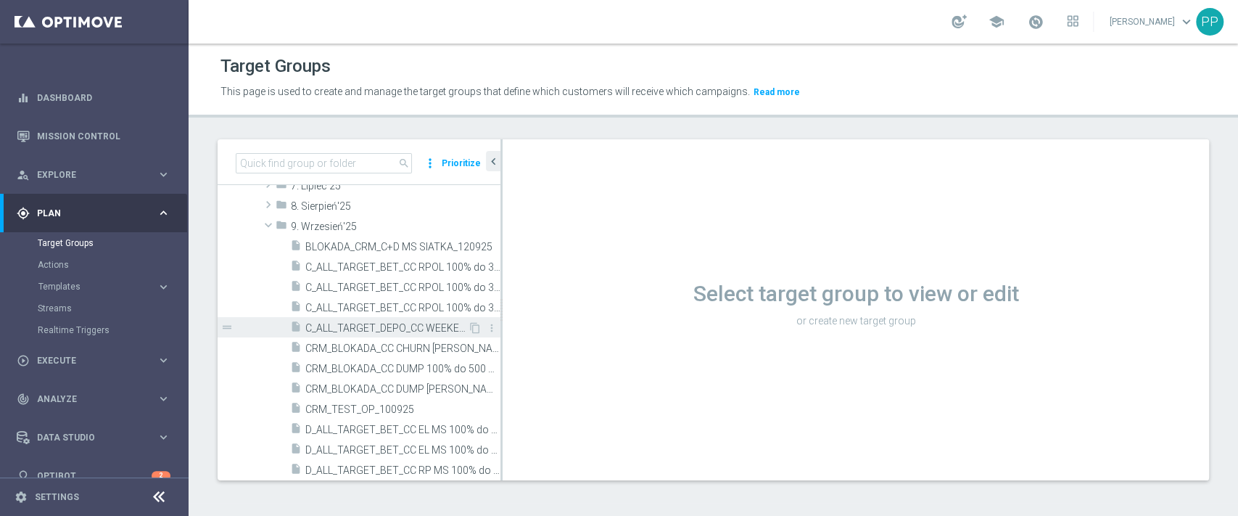
click at [409, 326] on span "C_ALL_TARGET_DEPO_CC WEEKEND 100% do 300 PLN_110925" at bounding box center [386, 328] width 162 height 12
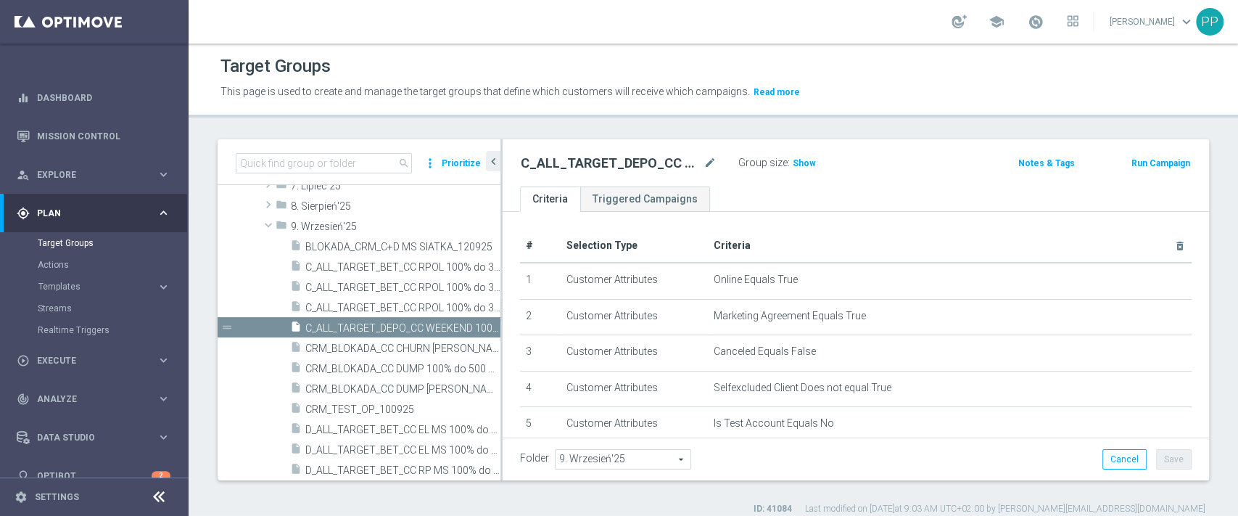
click at [191, 240] on div "search more_vert Prioritize Customer Target Groups library_add create_new_folde…" at bounding box center [713, 327] width 1049 height 376
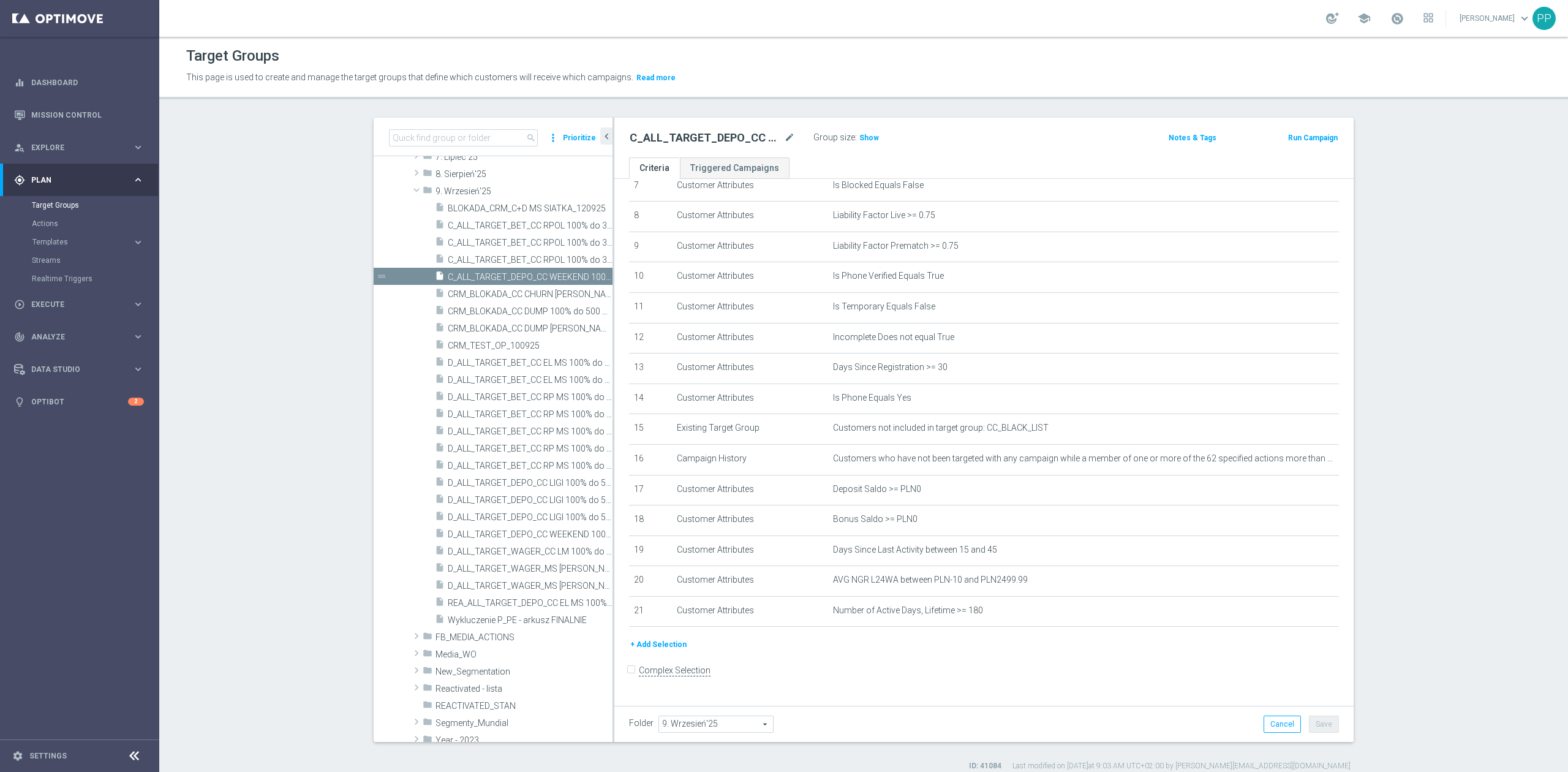
scroll to position [241, 0]
click at [490, 133] on input at bounding box center [463, 138] width 149 height 17
paste input "REA_ALL_TARGET_CC BLOKADA_160925"
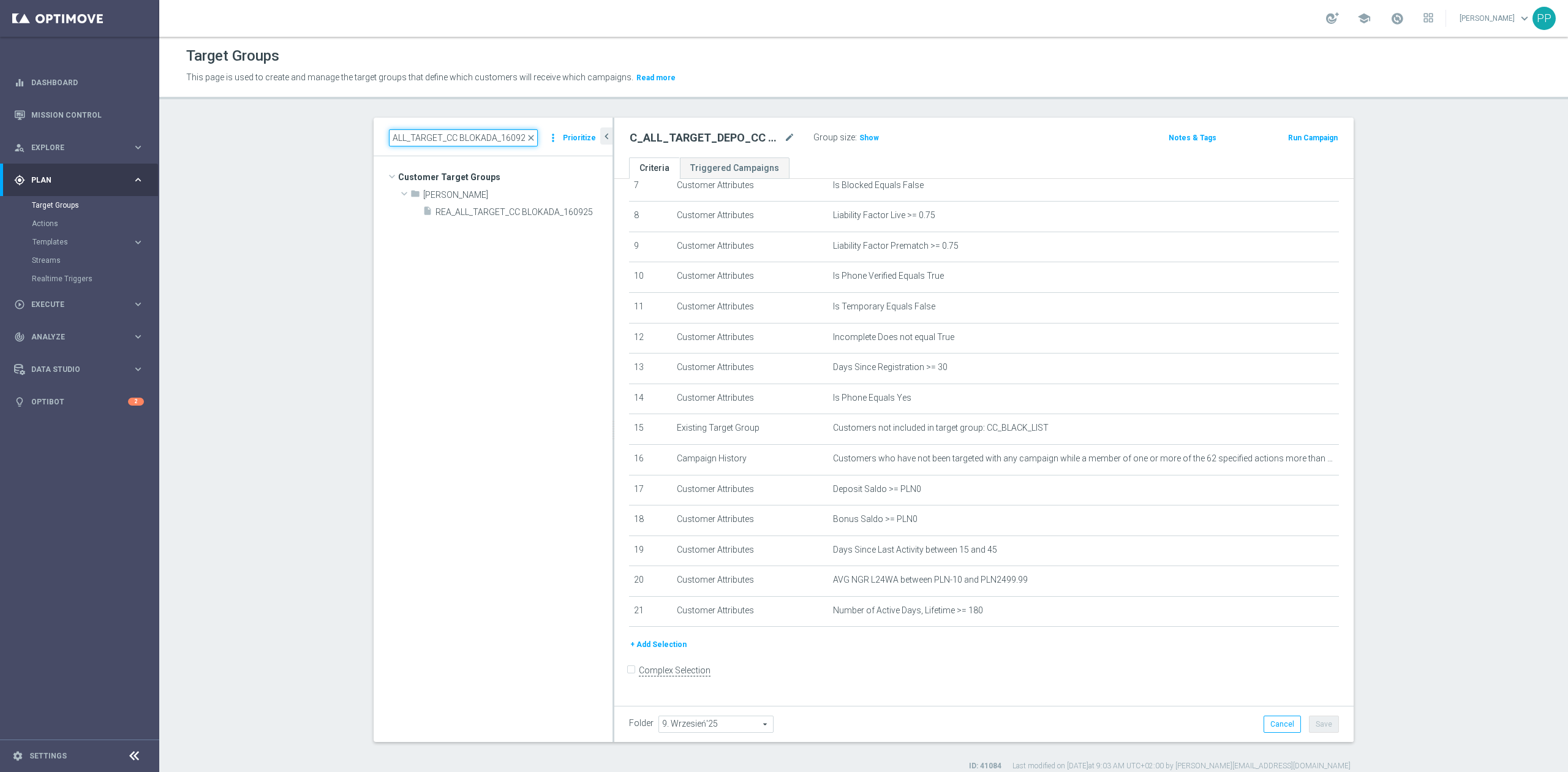
scroll to position [0, 0]
type input "REA_ALL_TARGET_CC BLOKADA_160925"
click at [492, 209] on span "REA_ALL_TARGET_CC BLOKADA_160925" at bounding box center [510, 212] width 150 height 10
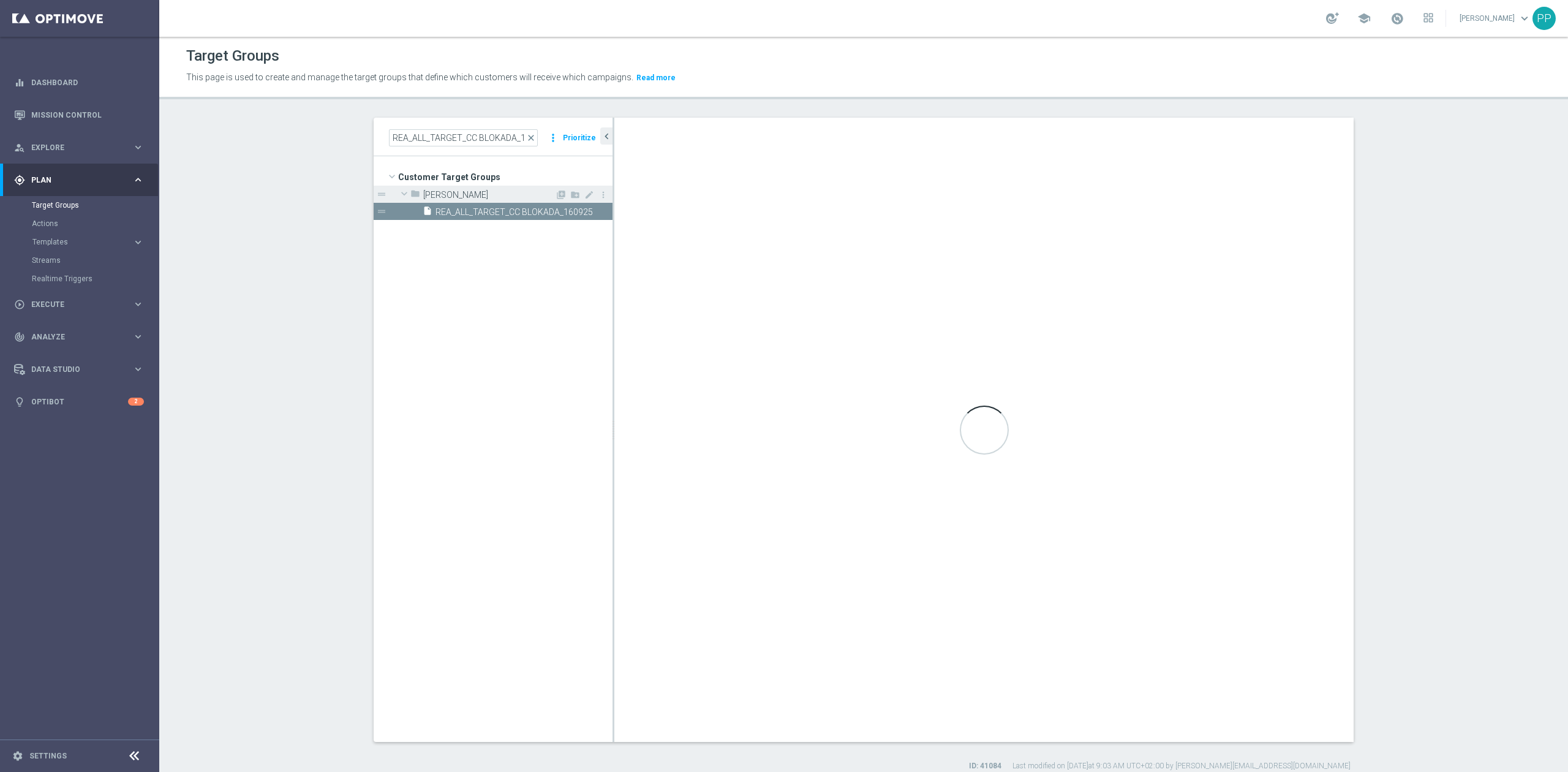
type input "[PERSON_NAME]"
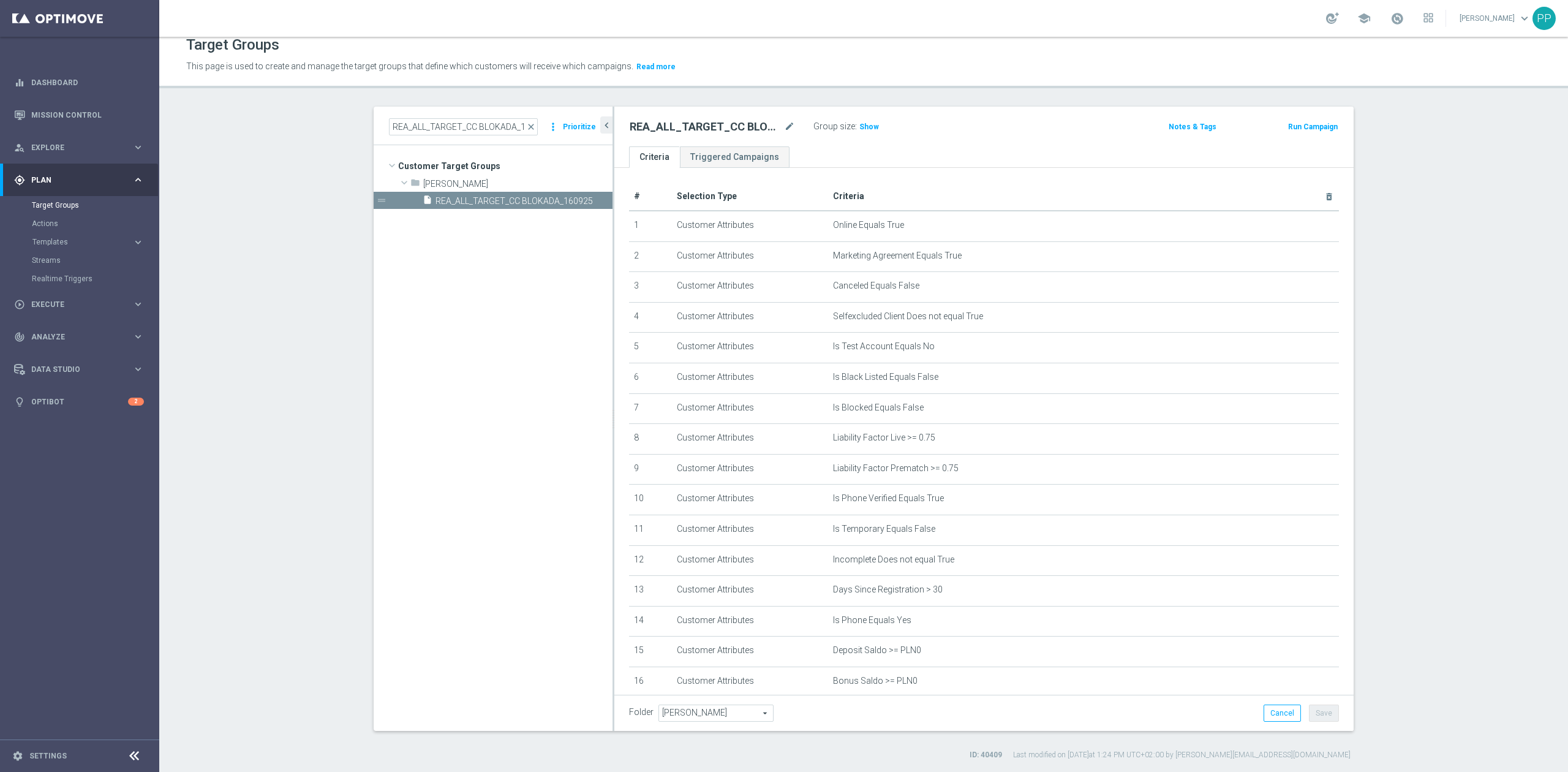
scroll to position [209, 0]
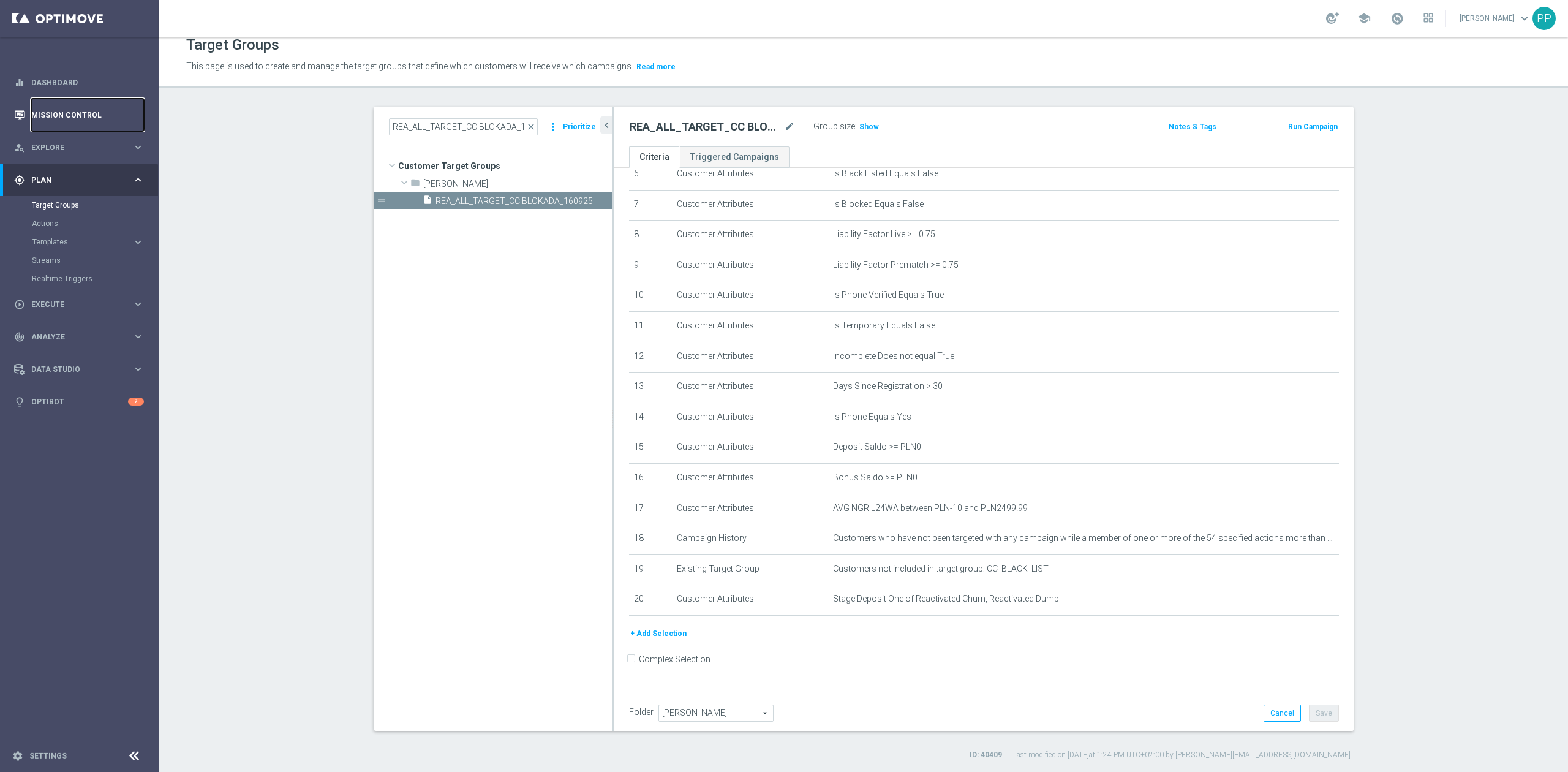
click at [73, 119] on link "Mission Control" at bounding box center [87, 115] width 112 height 32
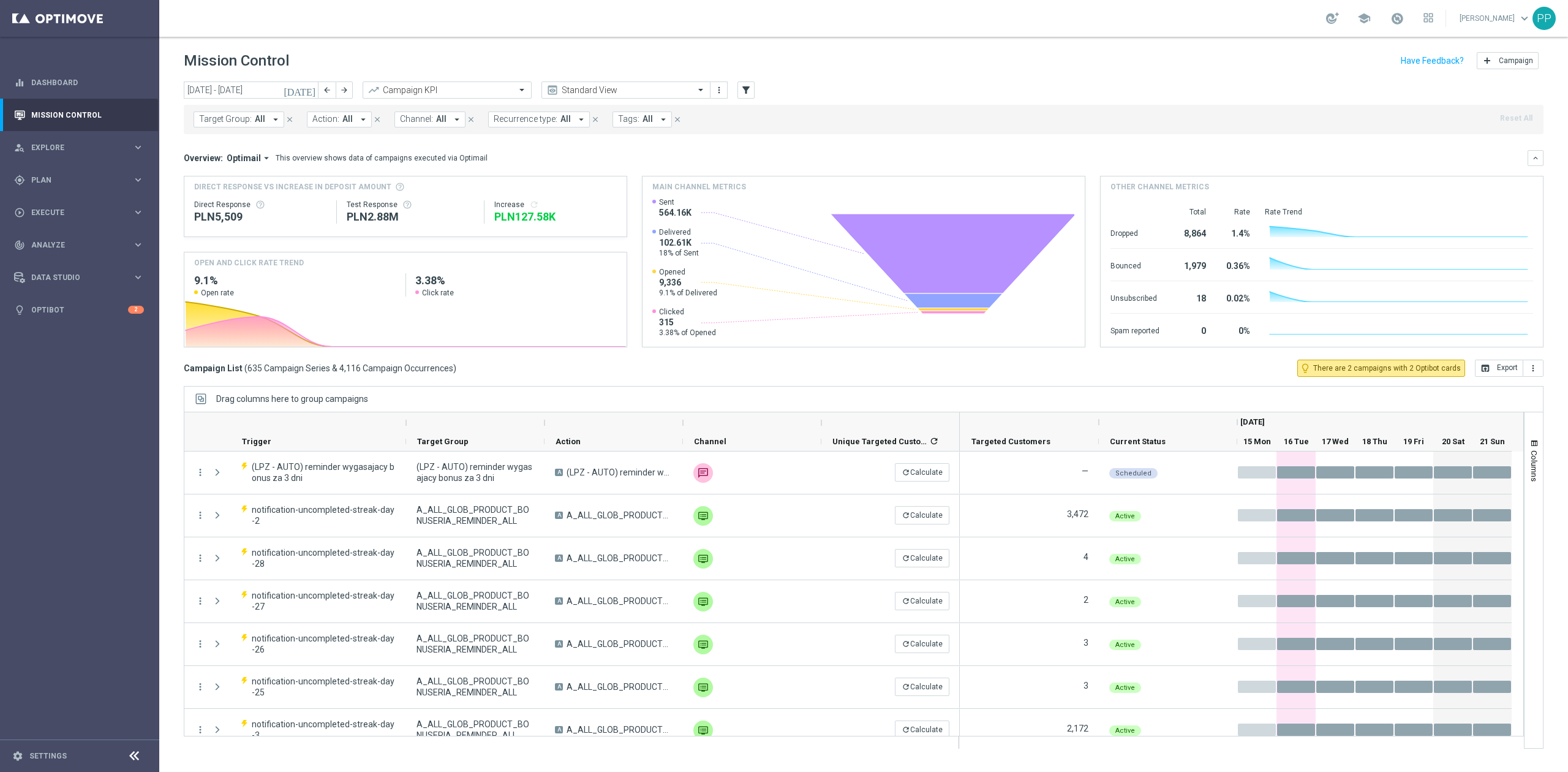
click at [235, 121] on span "Target Group:" at bounding box center [226, 119] width 52 height 10
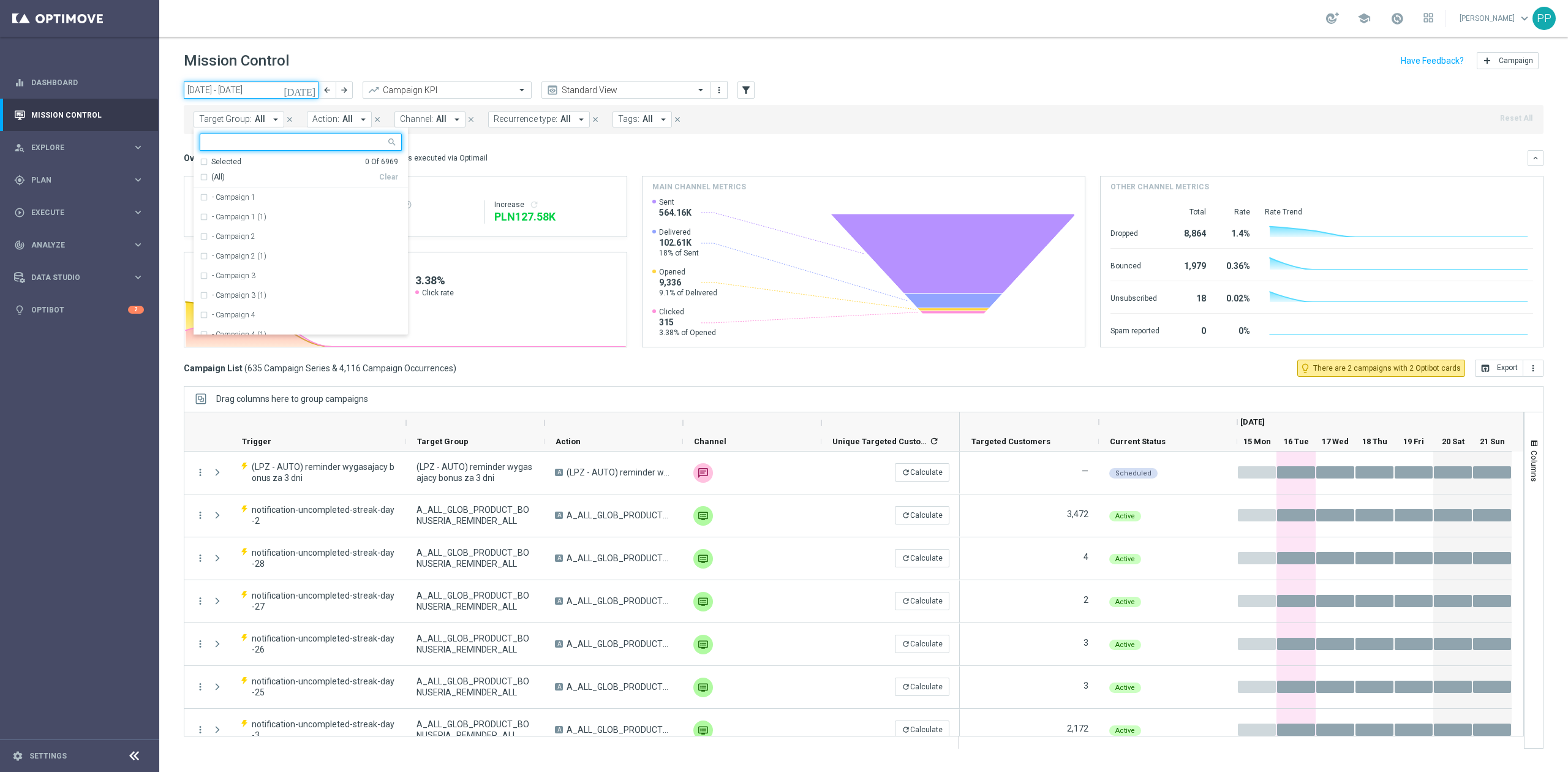
click at [270, 95] on input "15 Sep 2025 - 21 Sep 2025" at bounding box center [252, 90] width 135 height 17
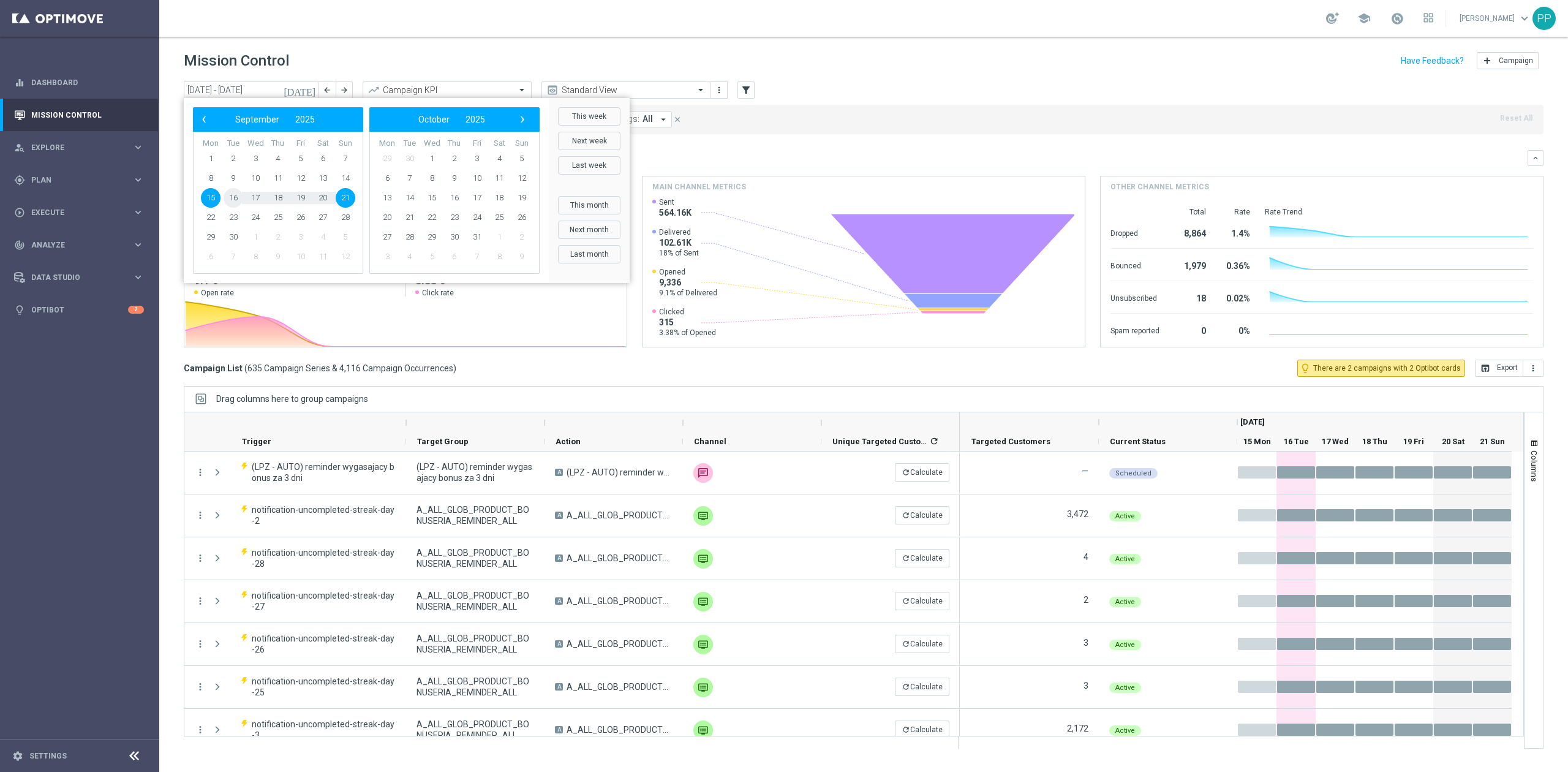
click at [241, 202] on span "16" at bounding box center [233, 198] width 19 height 19
click at [748, 93] on icon "filter_alt" at bounding box center [746, 90] width 11 height 11
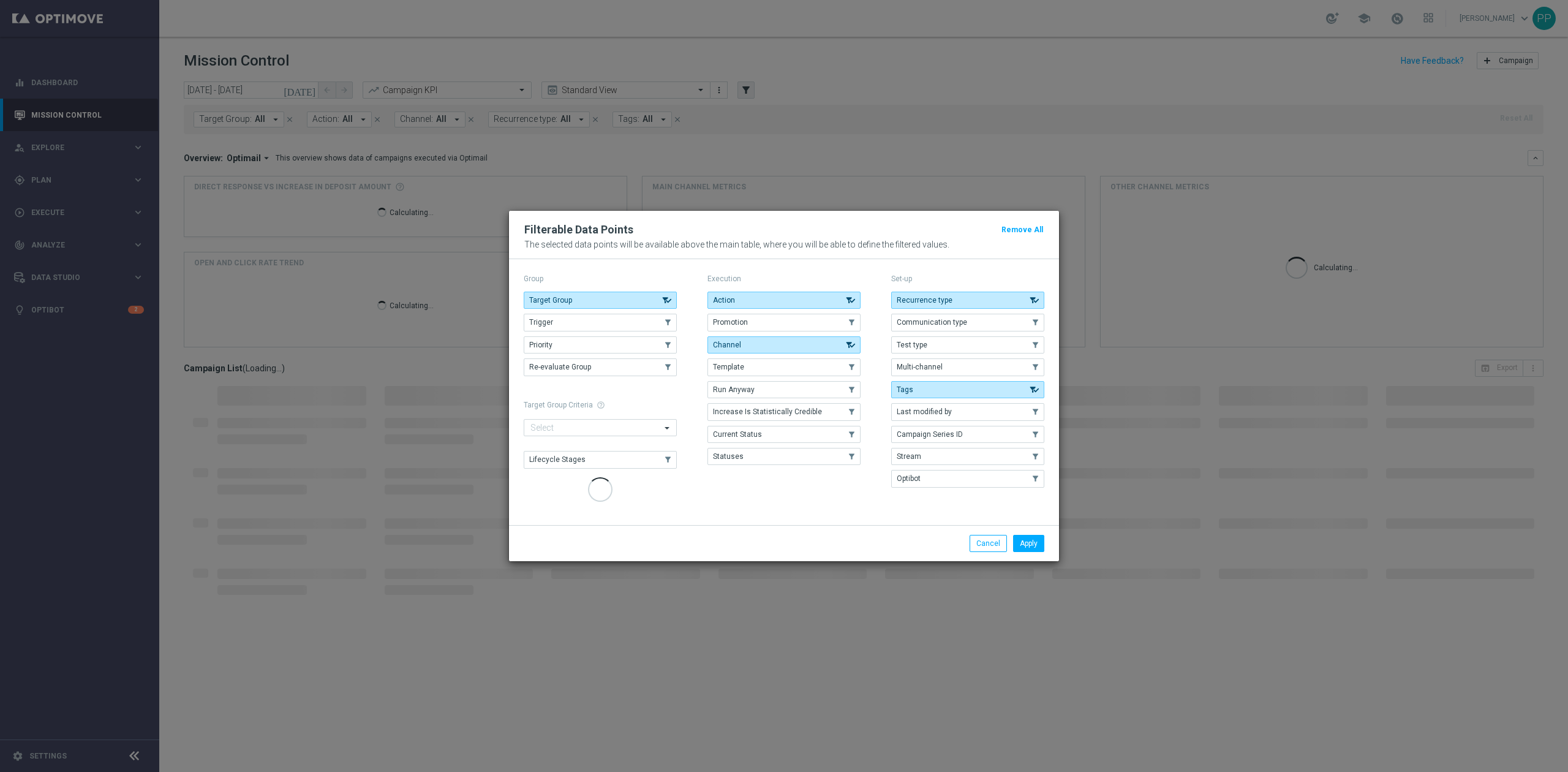
type input "16 Sep 2025 - 16 Sep 2025"
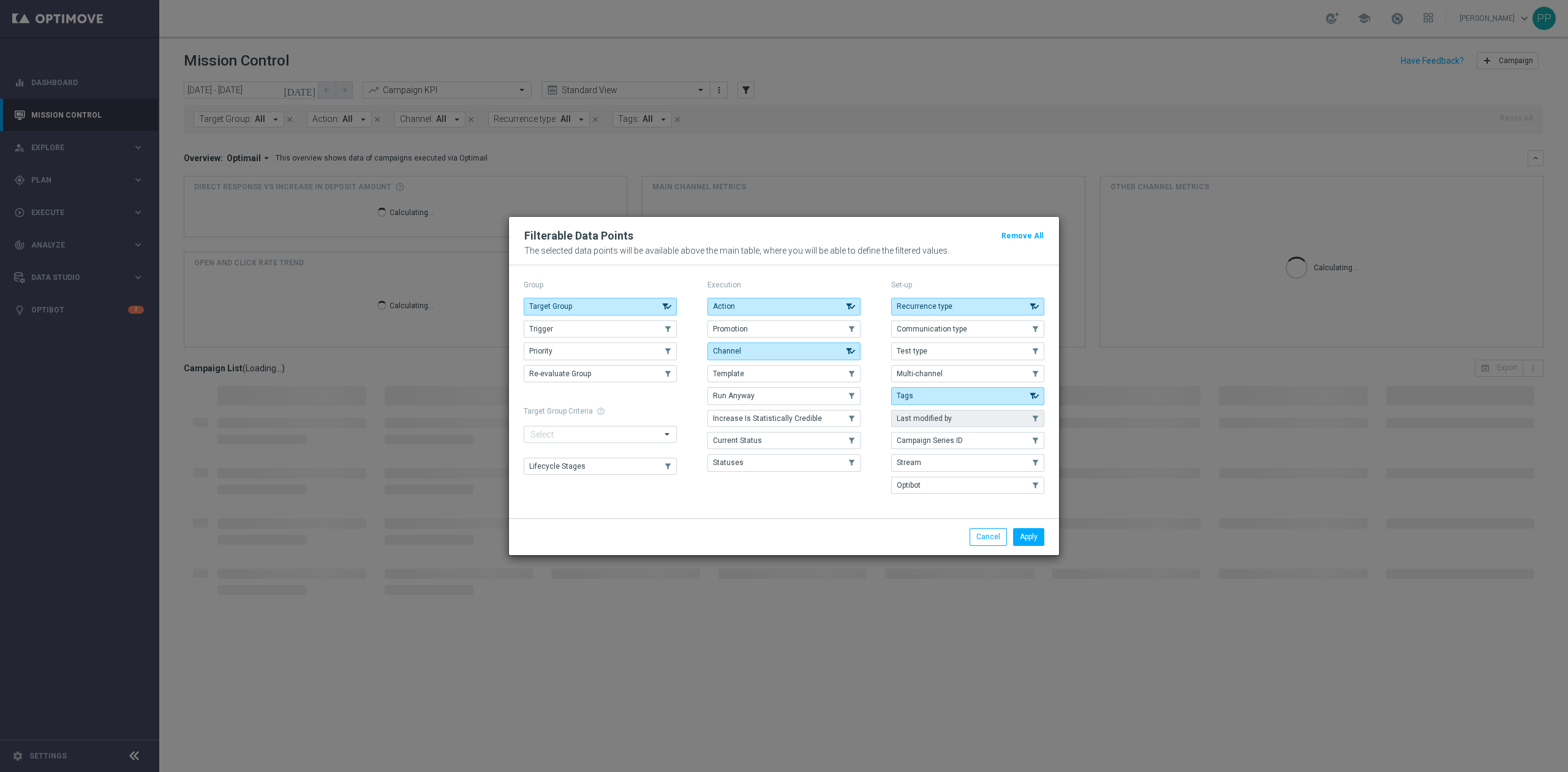
click at [990, 410] on button "Last modified by" at bounding box center [967, 418] width 153 height 17
click at [1033, 534] on button "Apply" at bounding box center [1028, 536] width 31 height 17
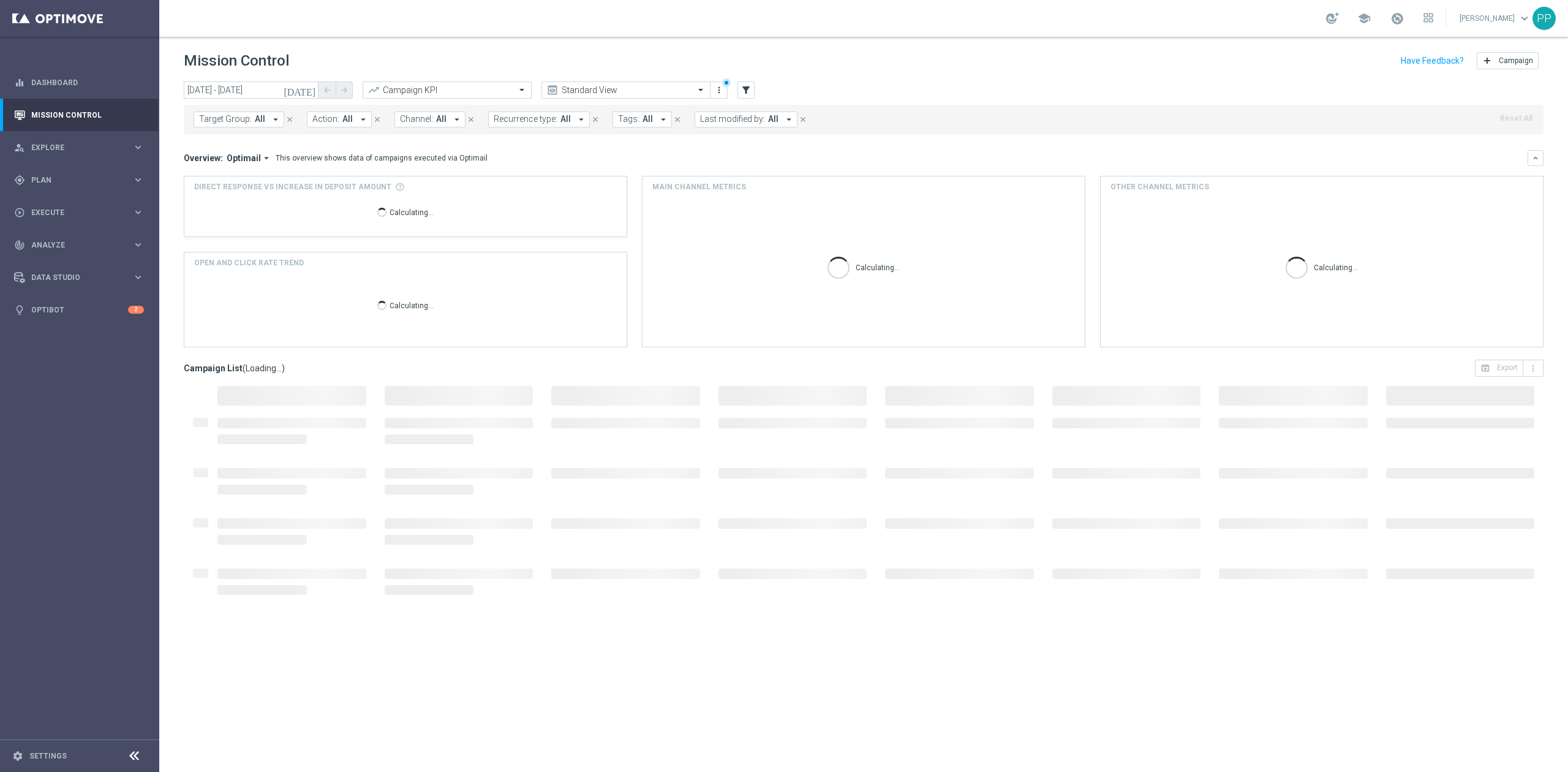
click at [732, 123] on span "Last modified by:" at bounding box center [732, 119] width 65 height 10
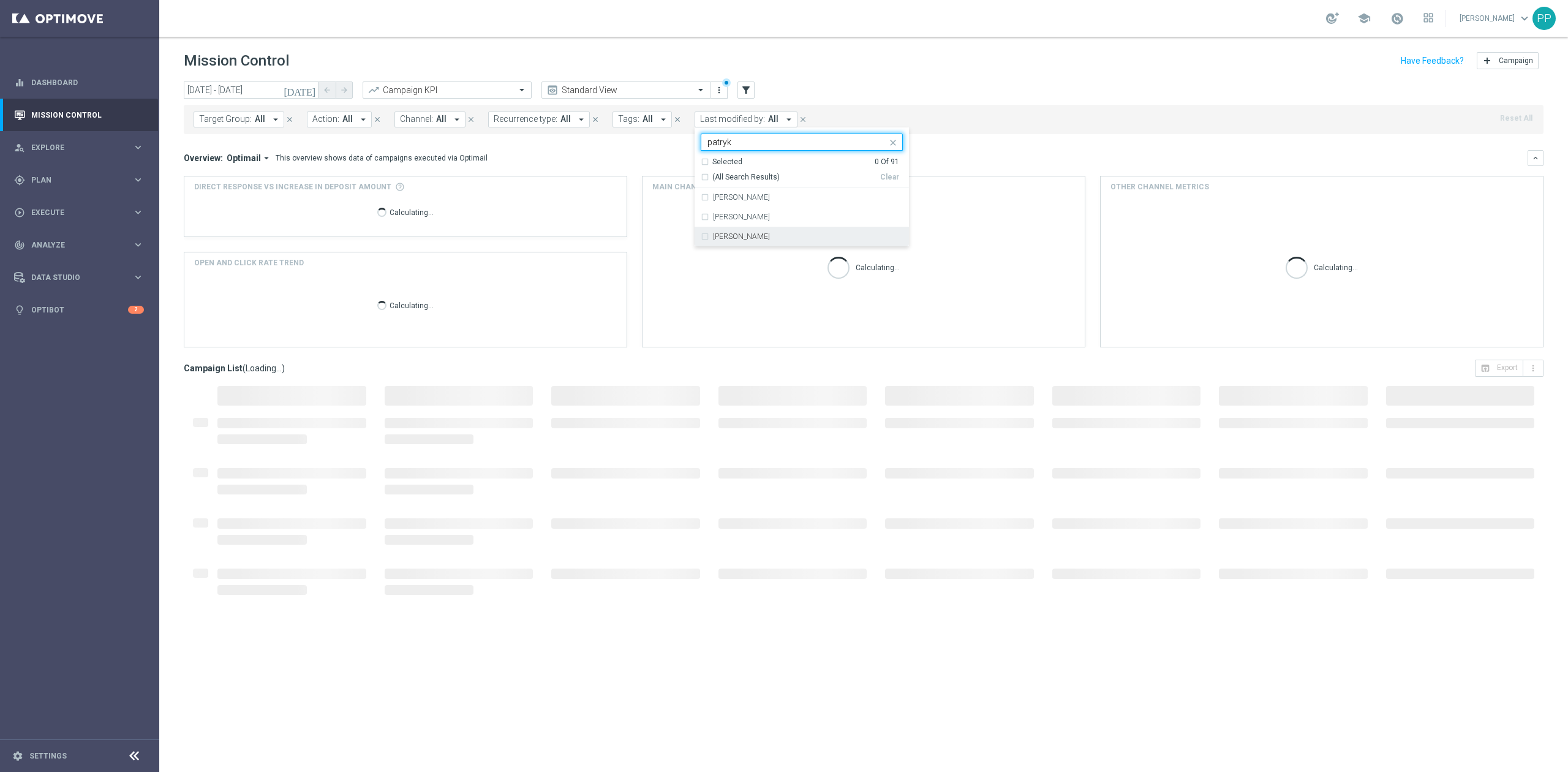
click at [782, 239] on div "[PERSON_NAME]" at bounding box center [808, 236] width 190 height 8
type input "patryk"
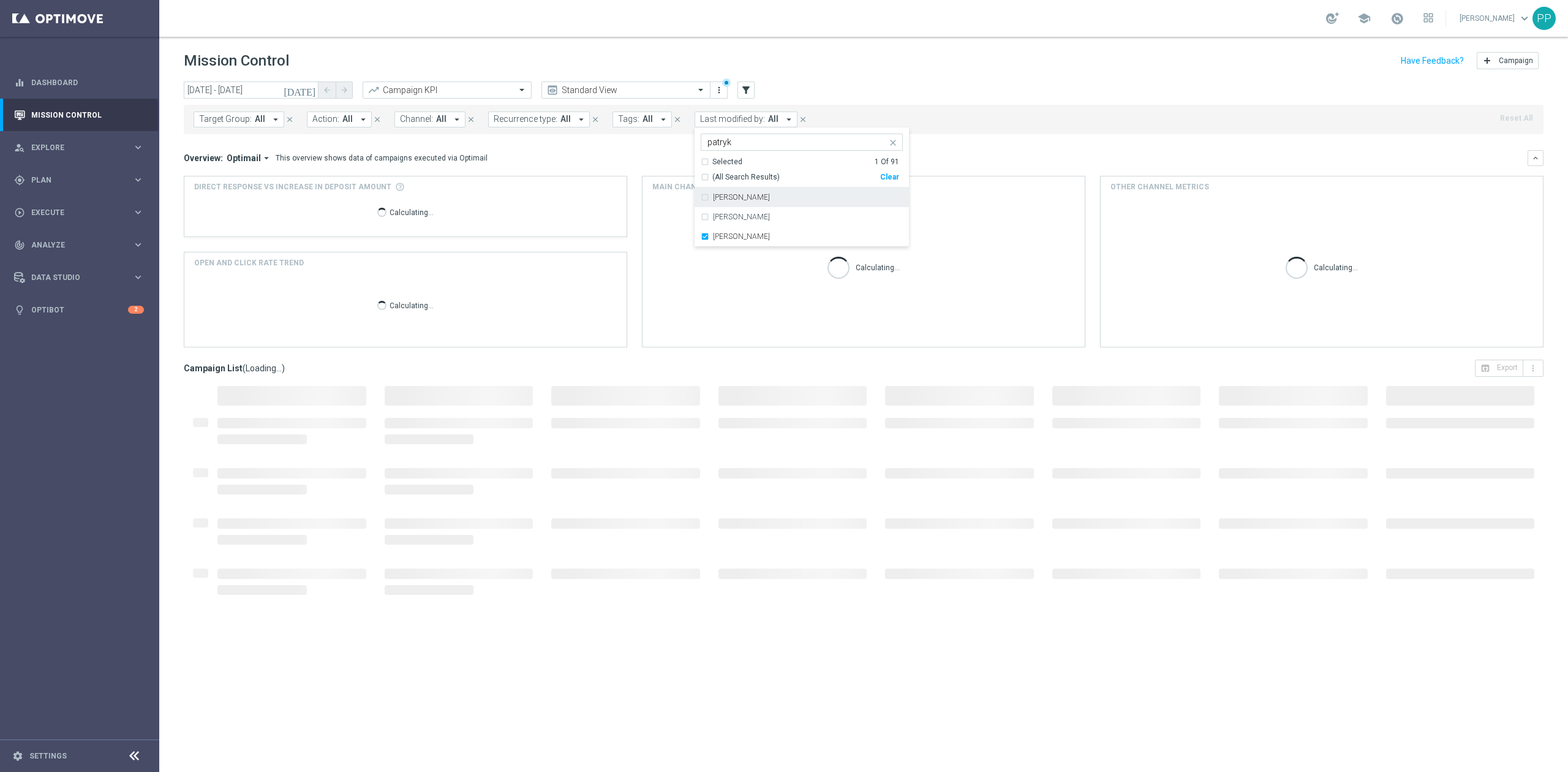
click at [839, 47] on header "Mission Control add Campaign" at bounding box center [864, 59] width 1409 height 45
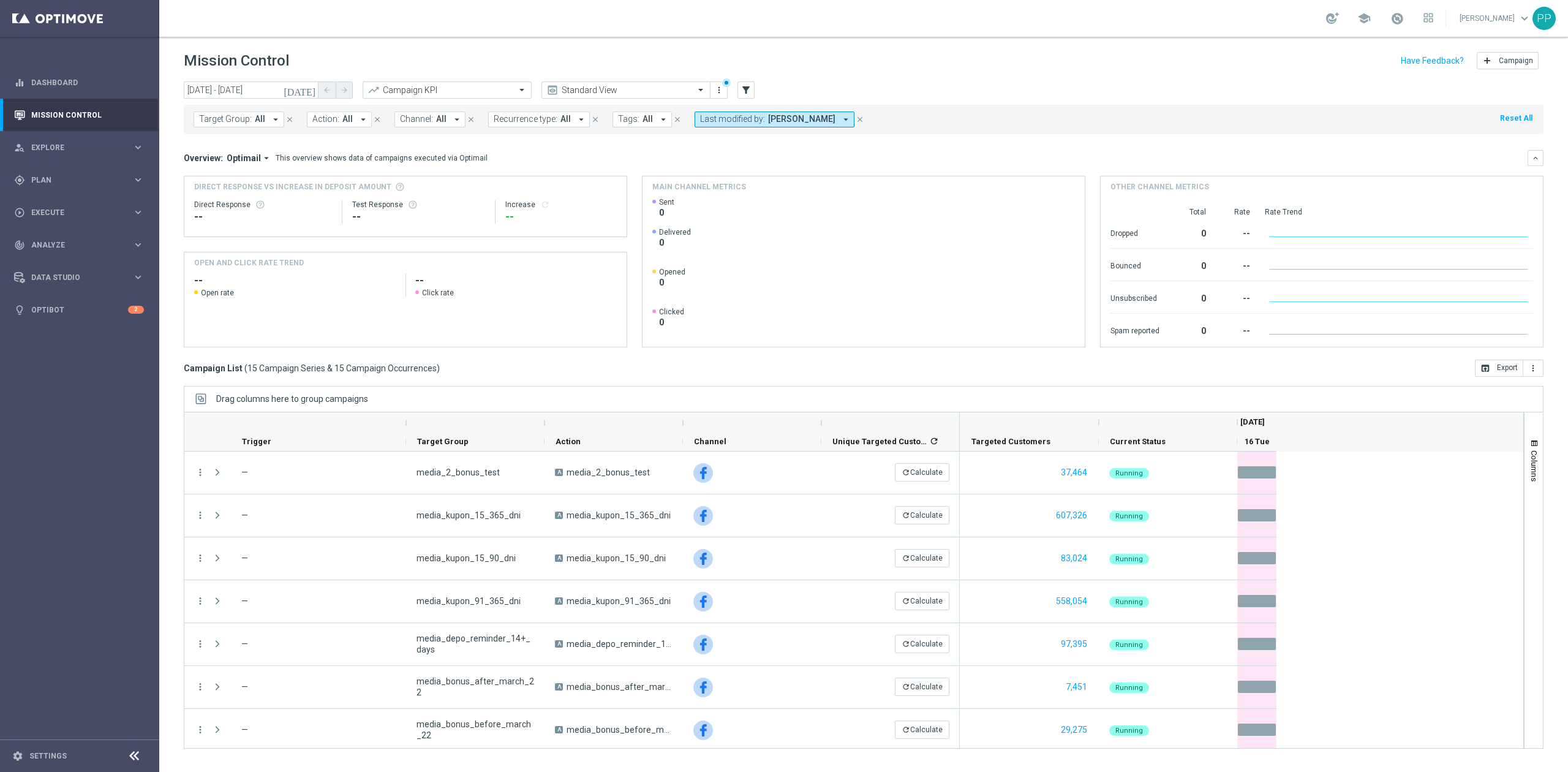
click at [427, 123] on span "Channel:" at bounding box center [416, 119] width 33 height 10
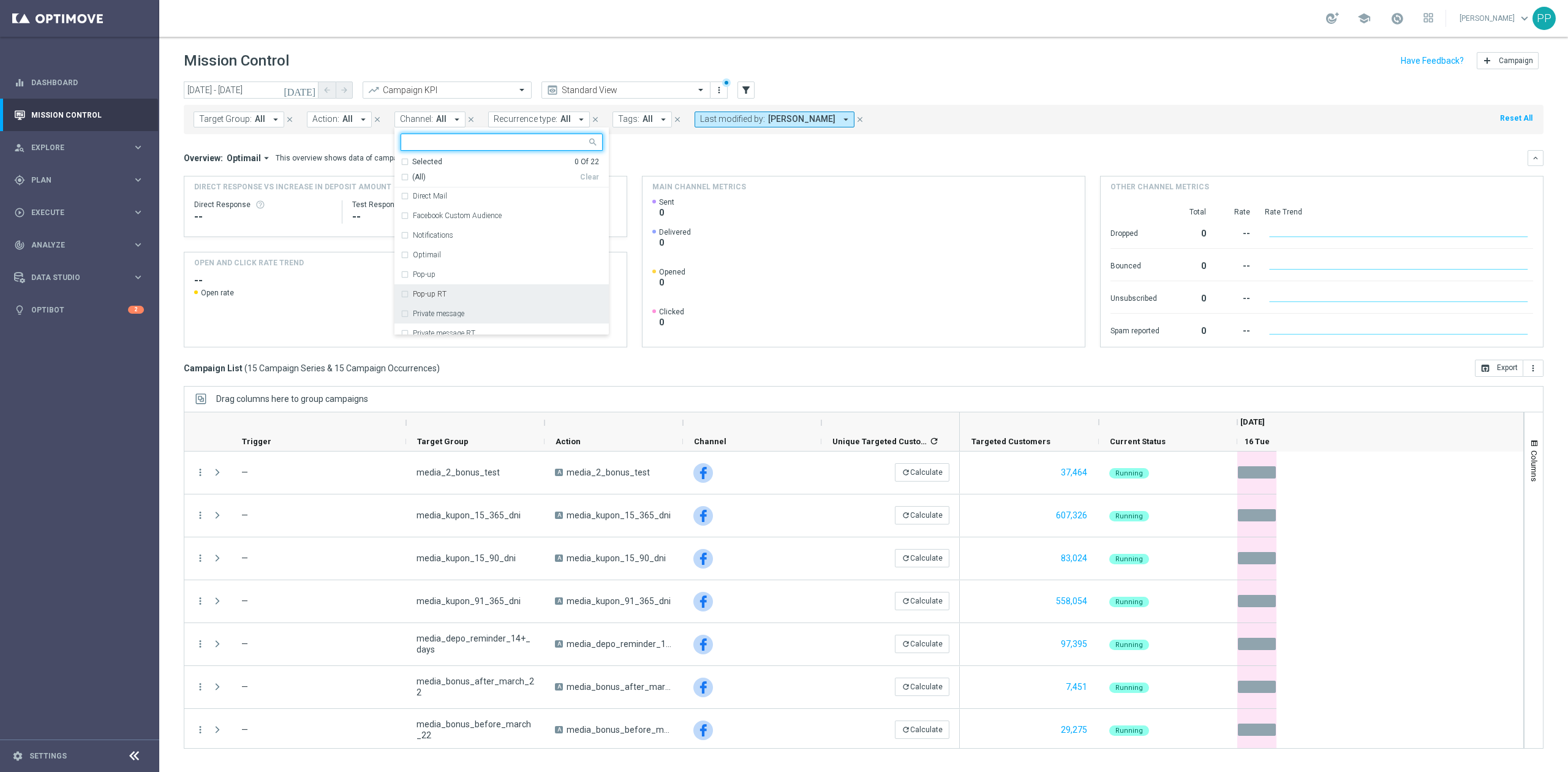
scroll to position [163, 0]
click at [459, 197] on div "Facebook Custom Audience" at bounding box center [501, 191] width 202 height 19
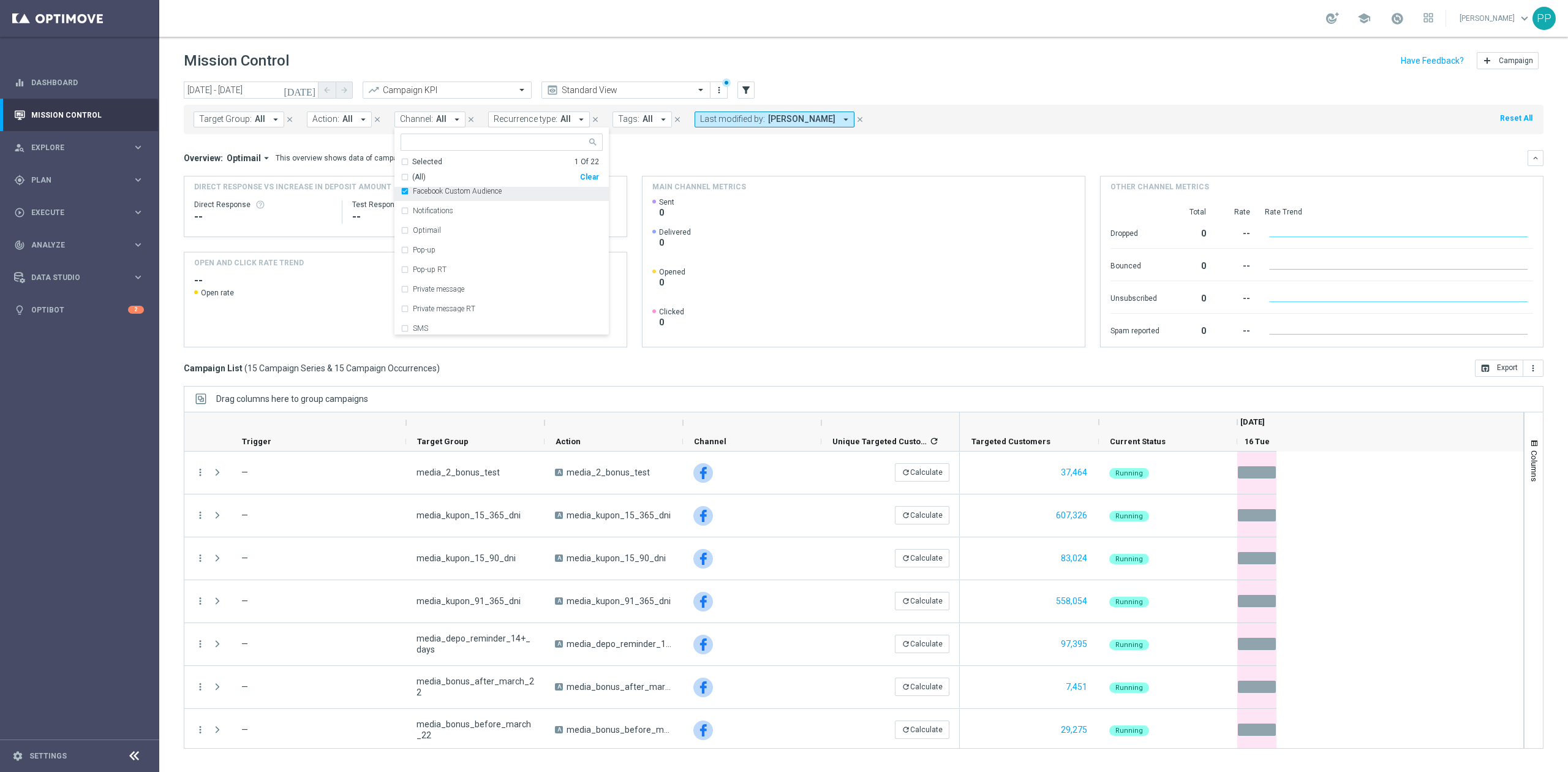
click at [459, 197] on div "Facebook Custom Audience" at bounding box center [501, 191] width 202 height 19
click at [447, 283] on div "Call center" at bounding box center [501, 275] width 202 height 19
click at [469, 42] on header "Mission Control add Campaign" at bounding box center [864, 59] width 1409 height 45
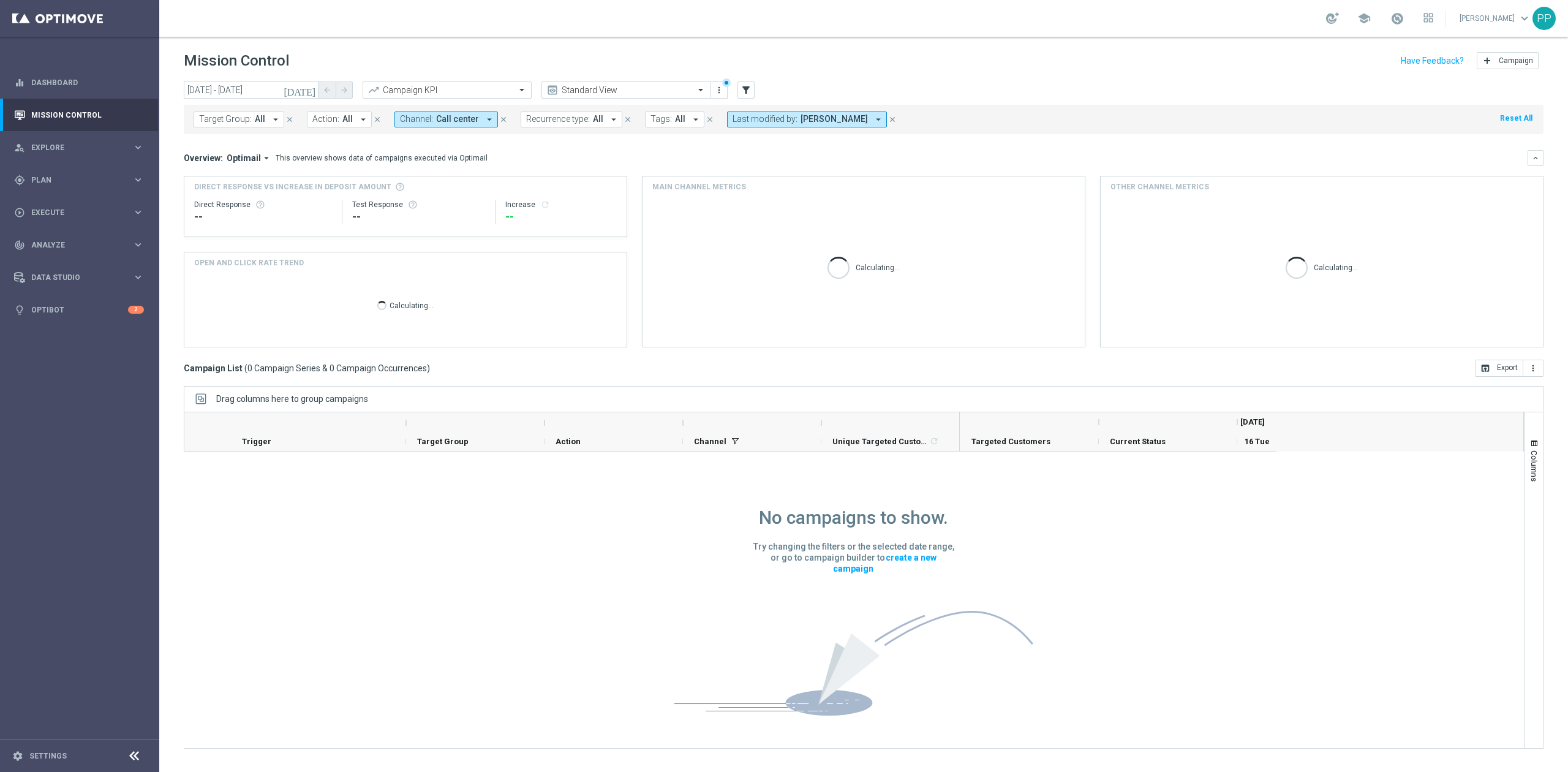
click at [462, 123] on span "Call center" at bounding box center [457, 119] width 43 height 10
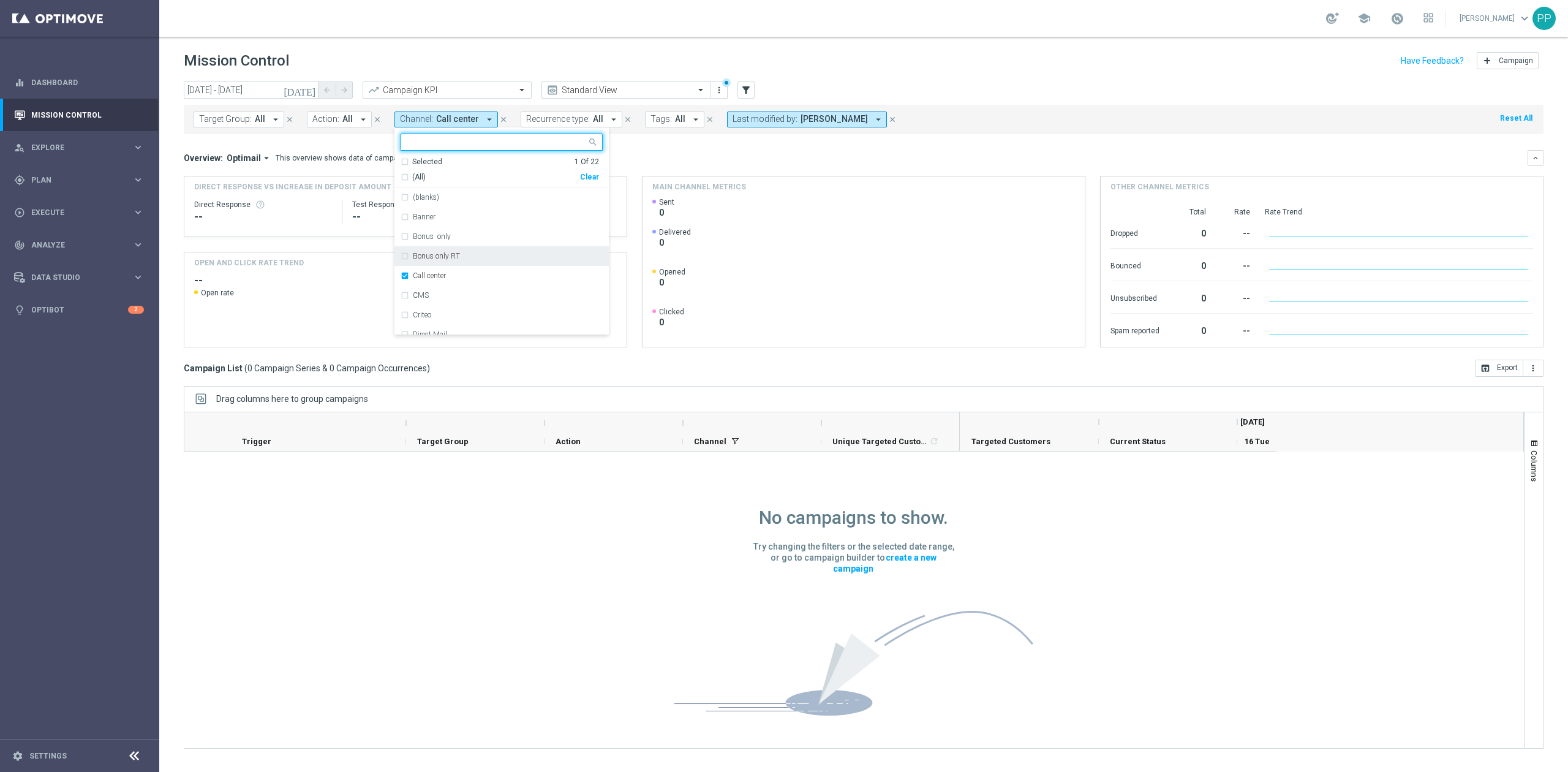
scroll to position [81, 0]
click at [449, 199] on div "Call center" at bounding box center [501, 193] width 202 height 19
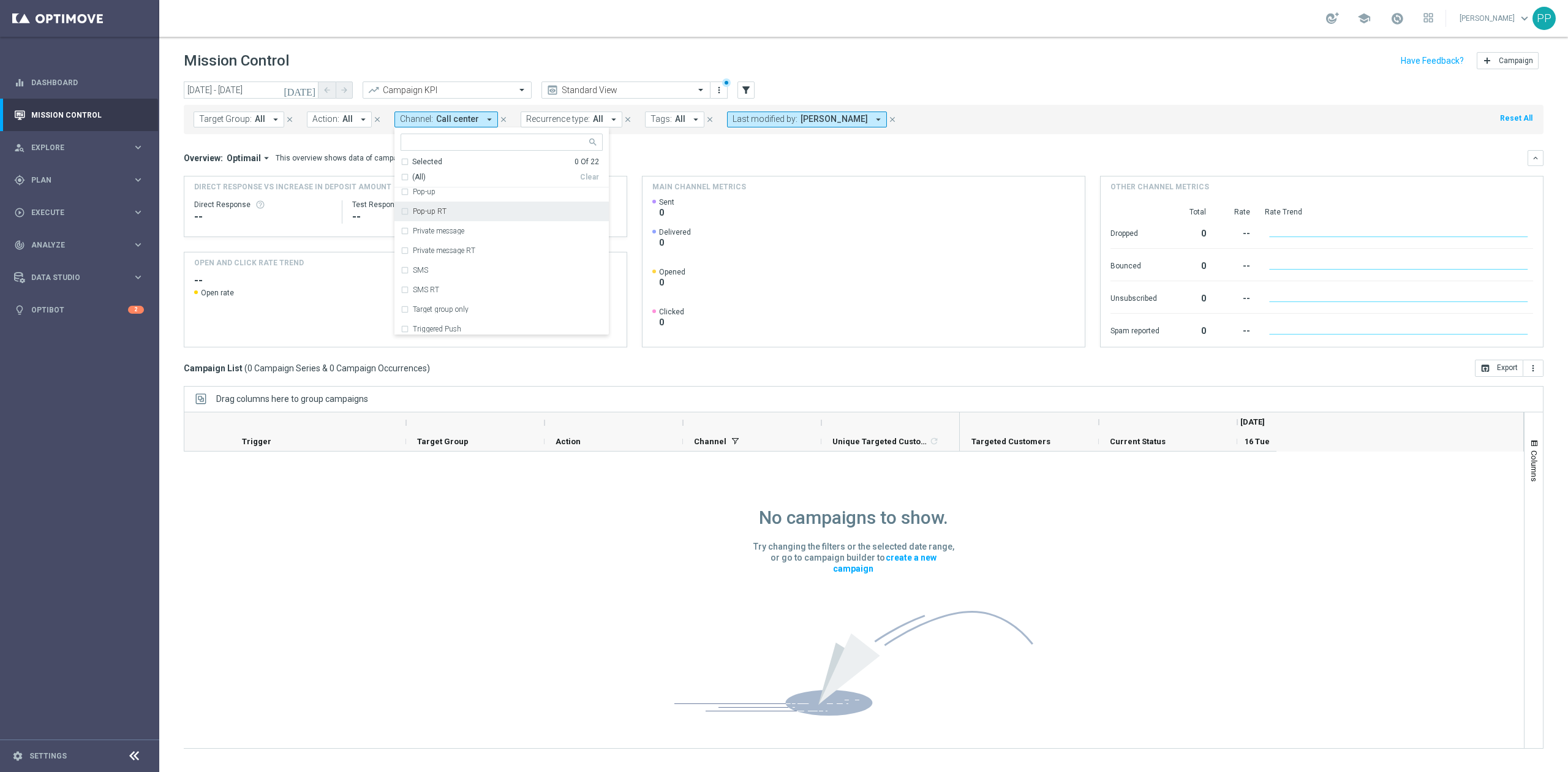
scroll to position [245, 0]
click at [489, 283] on div "Target group only" at bounding box center [508, 285] width 190 height 8
click at [581, 43] on header "Mission Control add Campaign" at bounding box center [864, 59] width 1409 height 45
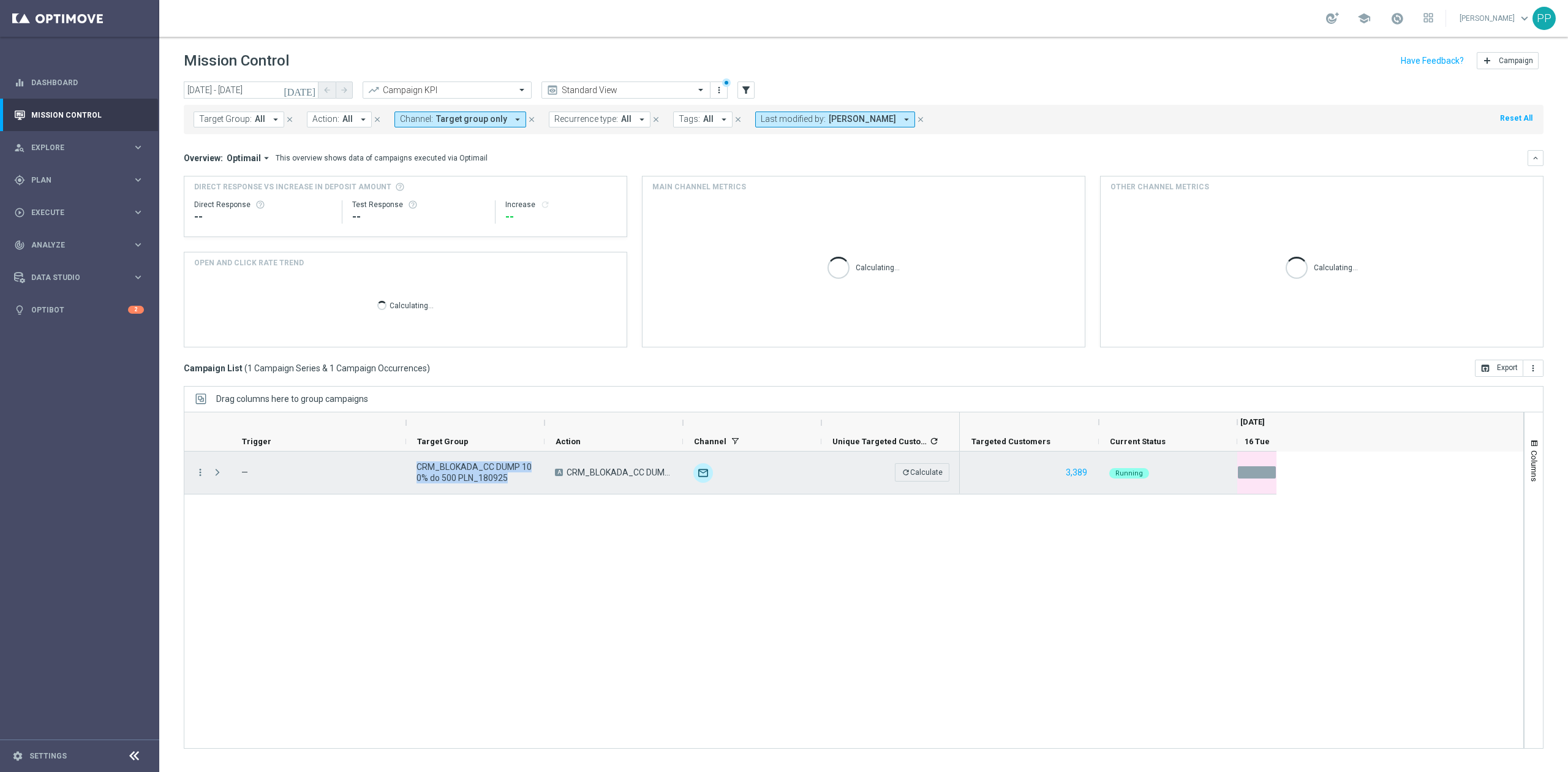
drag, startPoint x: 520, startPoint y: 481, endPoint x: 414, endPoint y: 467, distance: 106.9
click at [414, 467] on div "CRM_BLOKADA_CC DUMP 100% do 500 PLN_180925" at bounding box center [476, 472] width 139 height 42
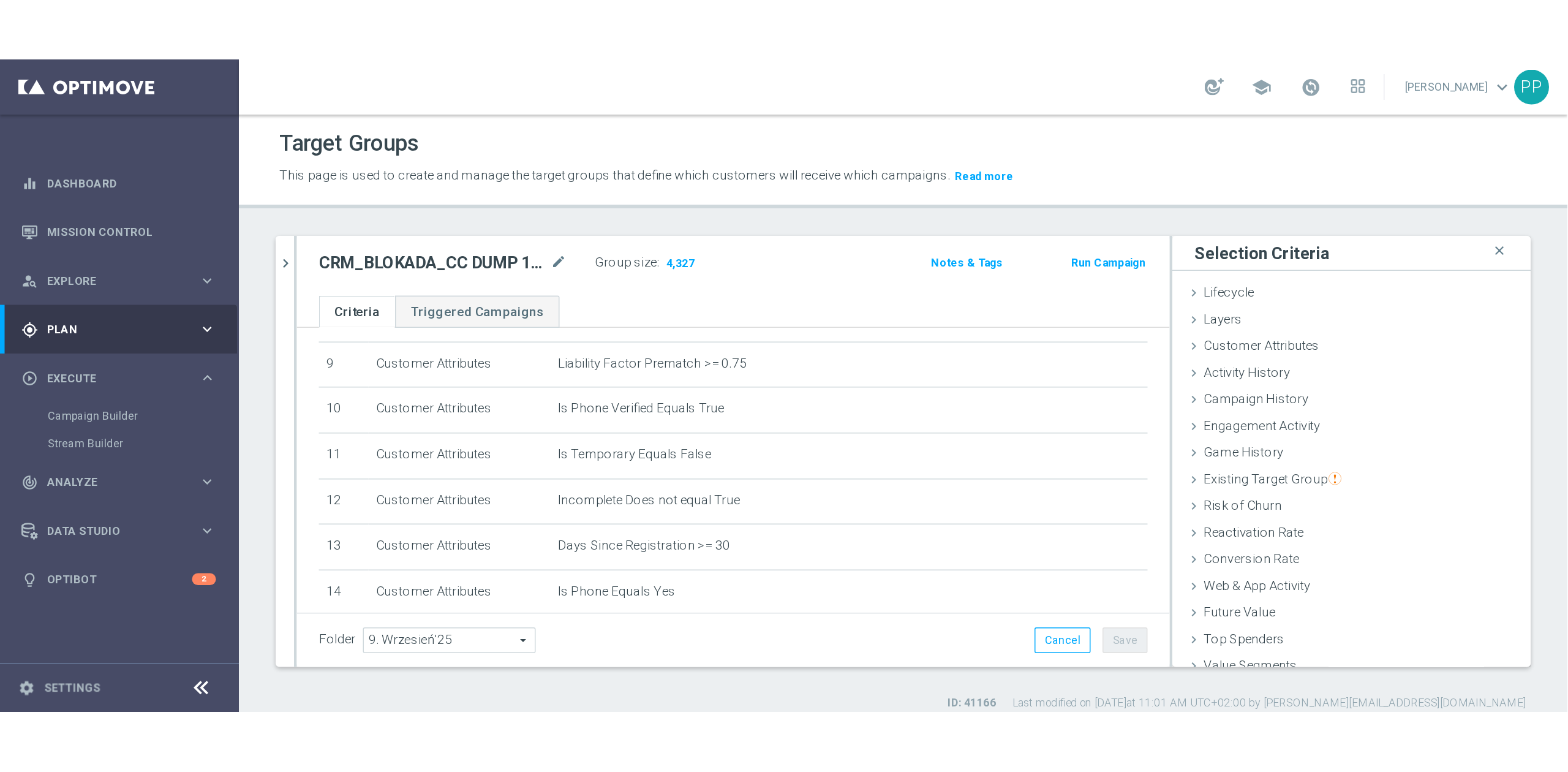
scroll to position [277, 0]
